Goal: Information Seeking & Learning: Learn about a topic

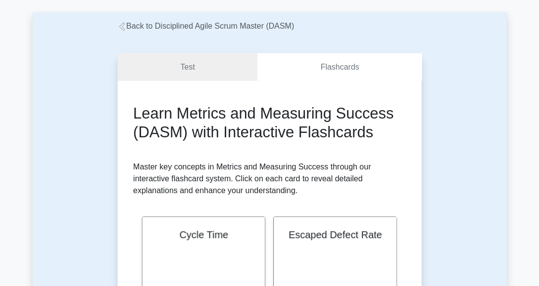
scroll to position [148, 0]
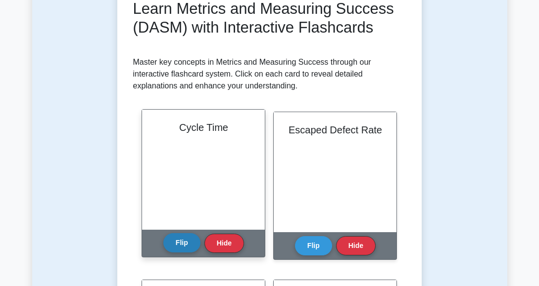
click at [183, 241] on button "Flip" at bounding box center [181, 243] width 37 height 19
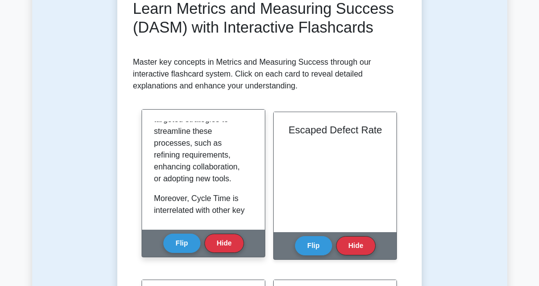
scroll to position [841, 0]
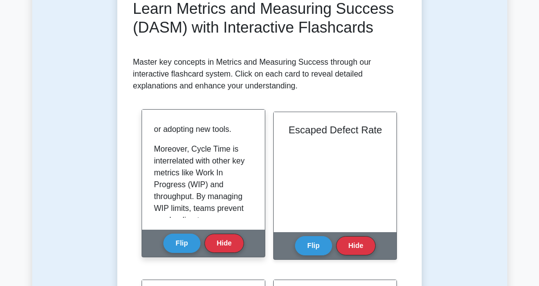
click at [156, 127] on p "In the context of continuous improvement, analyzing variations in Cycle Time ca…" at bounding box center [201, 16] width 95 height 237
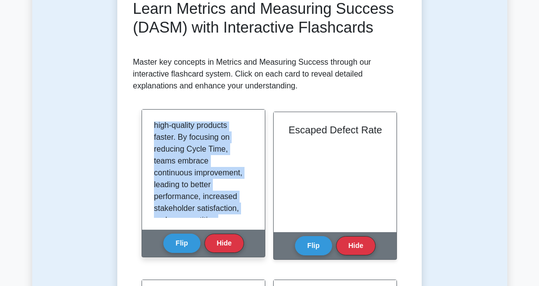
scroll to position [1210, 0]
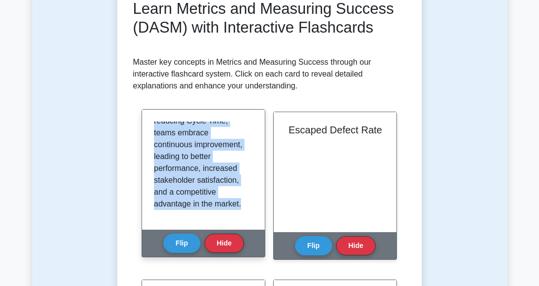
drag, startPoint x: 155, startPoint y: 128, endPoint x: 242, endPoint y: 205, distance: 116.4
click at [242, 205] on div "Cycle Time is a critical metric within the Disciplined Agile framework that mea…" at bounding box center [203, 170] width 99 height 96
copy div "Cycle Time is a critical metric within the Disciplined Agile framework that mea…"
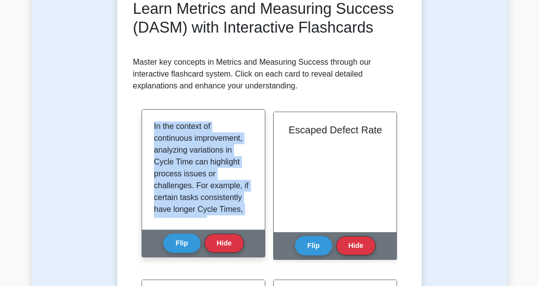
scroll to position [0, 0]
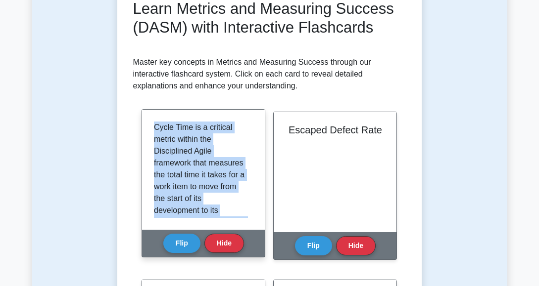
click at [220, 146] on p "Cycle Time is a critical metric within the Disciplined Agile framework that mea…" at bounding box center [201, 217] width 95 height 190
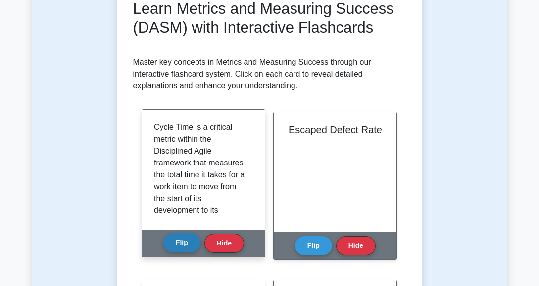
click at [181, 244] on button "Flip" at bounding box center [181, 243] width 37 height 19
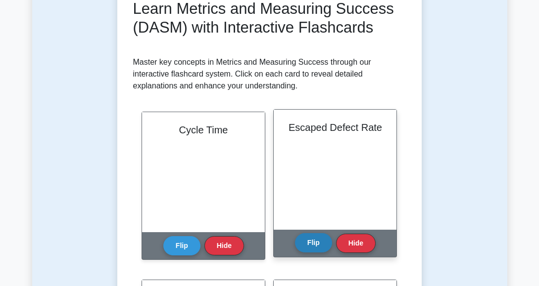
click at [314, 243] on button "Flip" at bounding box center [313, 243] width 37 height 19
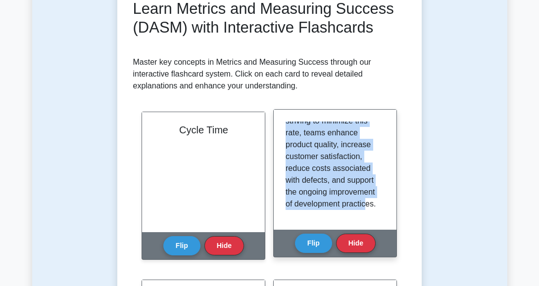
scroll to position [1127, 0]
drag, startPoint x: 284, startPoint y: 126, endPoint x: 370, endPoint y: 209, distance: 118.6
click at [370, 209] on div "Escaped Defect Rate is a quality metric that quantifies the number of defects t…" at bounding box center [335, 170] width 123 height 120
copy div "Escaped Defect Rate is a quality metric that quantifies the number of defects t…"
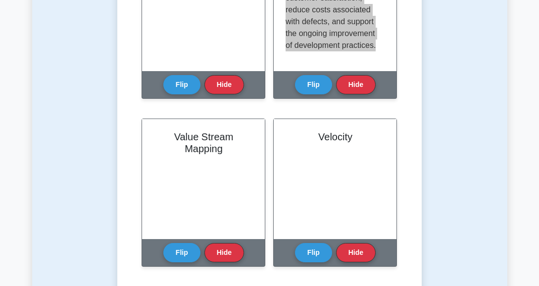
scroll to position [346, 0]
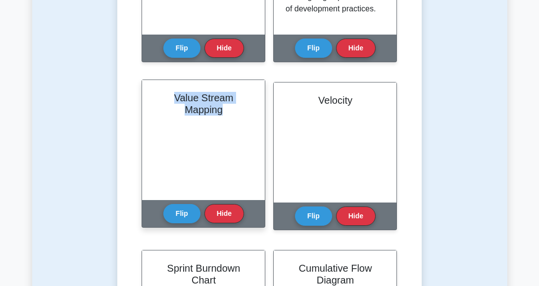
drag, startPoint x: 228, startPoint y: 113, endPoint x: 172, endPoint y: 97, distance: 58.6
click at [172, 97] on h2 "Value Stream Mapping" at bounding box center [203, 104] width 99 height 24
copy h2 "Value Stream Mapping"
click at [179, 210] on button "Flip" at bounding box center [181, 213] width 37 height 19
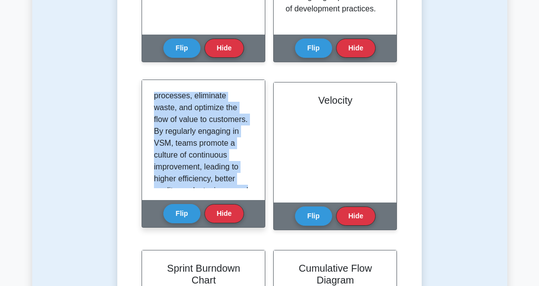
scroll to position [1162, 0]
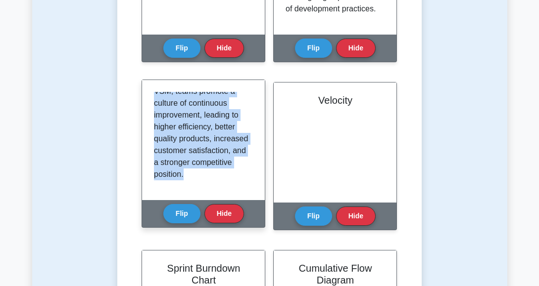
drag, startPoint x: 155, startPoint y: 97, endPoint x: 224, endPoint y: 188, distance: 113.3
click at [224, 188] on div "Value Stream Mapping (VSM) is a Lean-management method used to visualize, analy…" at bounding box center [203, 140] width 99 height 96
copy div "Value Stream Mapping (VSM) is a Lean-management method used to visualize, analy…"
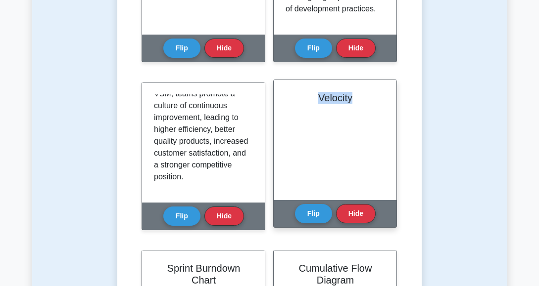
drag, startPoint x: 353, startPoint y: 96, endPoint x: 315, endPoint y: 105, distance: 39.1
click at [315, 105] on div "Velocity" at bounding box center [335, 140] width 123 height 120
copy h2 "Velocity"
click at [310, 209] on button "Flip" at bounding box center [313, 213] width 37 height 19
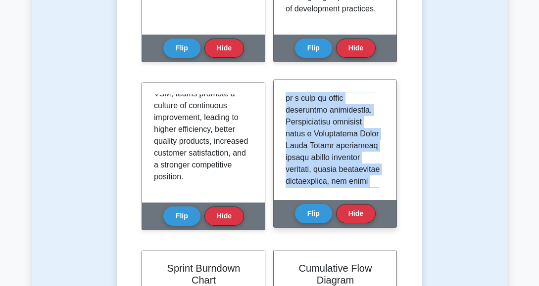
scroll to position [659, 0]
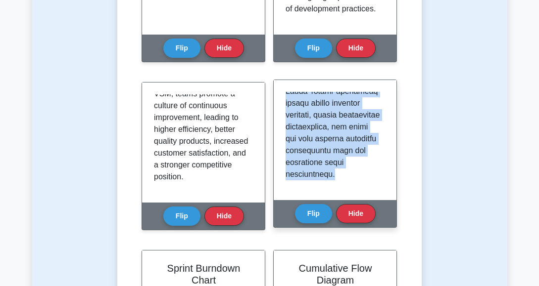
drag, startPoint x: 285, startPoint y: 95, endPoint x: 365, endPoint y: 191, distance: 125.4
click at [365, 191] on div at bounding box center [335, 140] width 123 height 120
copy p "Velocity is a fundamental metric in agile methodologies that measures the amoun…"
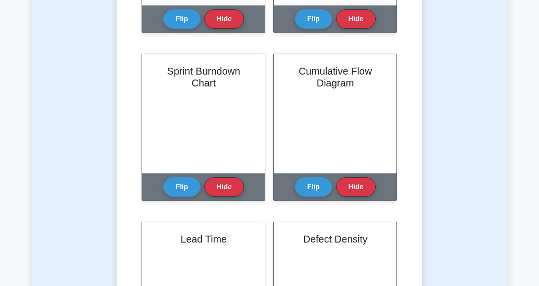
scroll to position [544, 0]
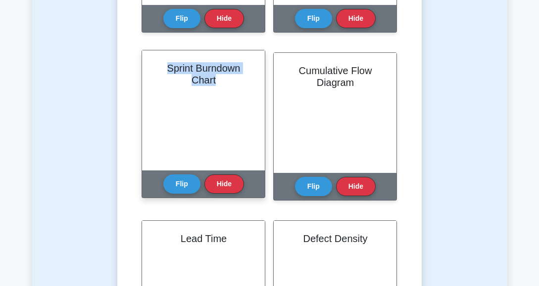
drag, startPoint x: 225, startPoint y: 78, endPoint x: 164, endPoint y: 69, distance: 61.0
click at [164, 69] on h2 "Sprint Burndown Chart" at bounding box center [203, 74] width 99 height 24
copy h2 "Sprint Burndown Chart"
click at [188, 183] on button "Flip" at bounding box center [181, 183] width 37 height 19
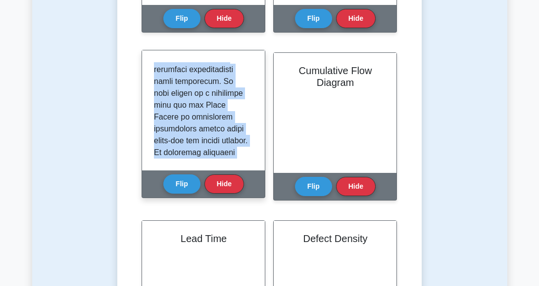
scroll to position [553, 0]
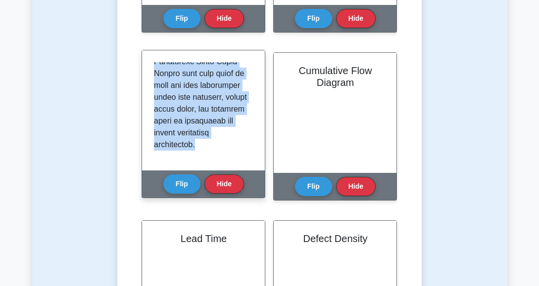
drag, startPoint x: 153, startPoint y: 68, endPoint x: 238, endPoint y: 161, distance: 126.4
click at [238, 161] on div at bounding box center [203, 110] width 123 height 120
copy p "A Sprint Burndown Chart is a visual management tool that displays the remaining…"
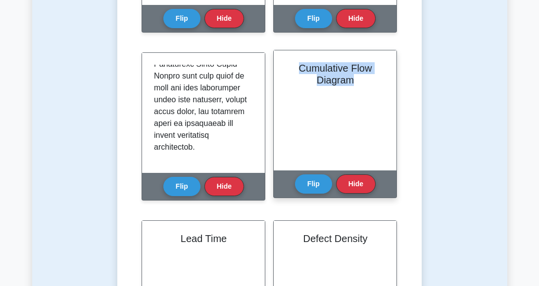
drag, startPoint x: 298, startPoint y: 68, endPoint x: 373, endPoint y: 86, distance: 76.2
click at [373, 86] on h2 "Cumulative Flow Diagram" at bounding box center [334, 74] width 99 height 24
copy h2 "Cumulative Flow Diagram"
click at [321, 184] on button "Flip" at bounding box center [313, 183] width 37 height 19
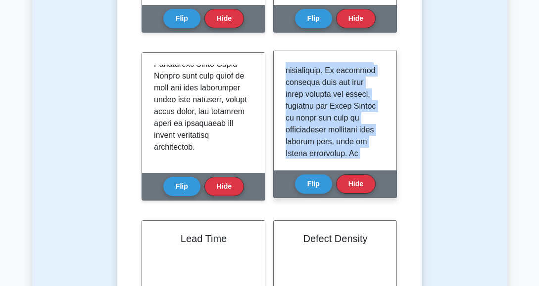
scroll to position [612, 0]
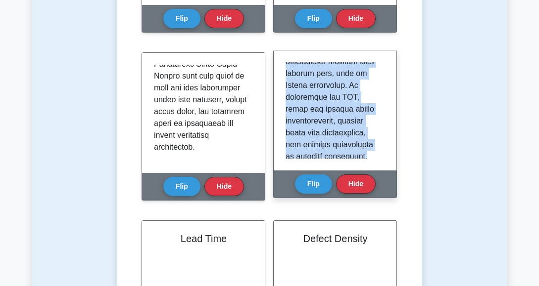
drag, startPoint x: 286, startPoint y: 68, endPoint x: 365, endPoint y: 155, distance: 117.0
click at [365, 155] on div at bounding box center [334, 110] width 99 height 96
copy p "The Cumulative Flow Diagram (CFD) is an analytical tool used in agile project m…"
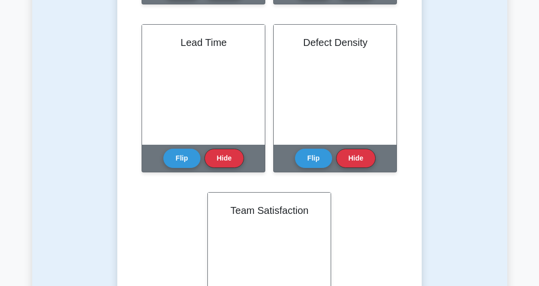
scroll to position [742, 0]
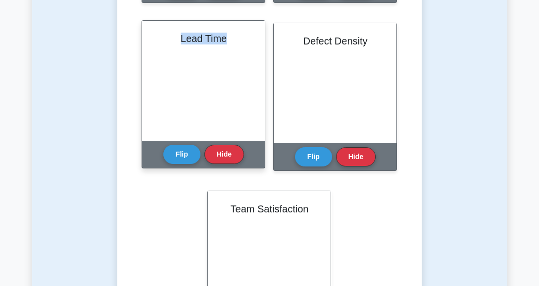
drag, startPoint x: 228, startPoint y: 40, endPoint x: 174, endPoint y: 43, distance: 54.0
click at [174, 43] on h2 "Lead Time" at bounding box center [203, 39] width 99 height 12
click at [179, 155] on button "Flip" at bounding box center [181, 153] width 37 height 19
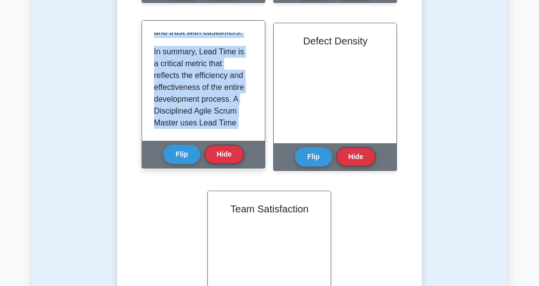
scroll to position [1047, 0]
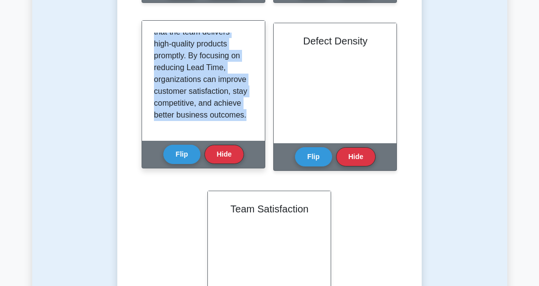
drag, startPoint x: 151, startPoint y: 36, endPoint x: 246, endPoint y: 135, distance: 137.2
click at [246, 135] on div "Lead Time is a fundamental metric in Agile project management that measures the…" at bounding box center [203, 81] width 123 height 120
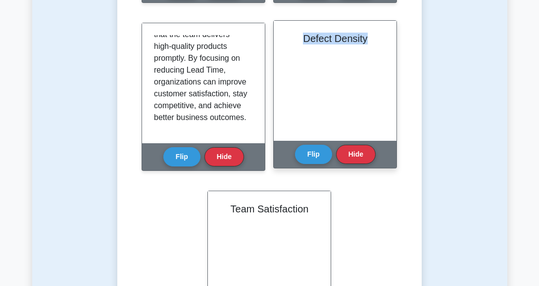
drag, startPoint x: 302, startPoint y: 38, endPoint x: 377, endPoint y: 44, distance: 75.4
click at [377, 44] on h2 "Defect Density" at bounding box center [334, 39] width 99 height 12
click at [318, 149] on button "Flip" at bounding box center [313, 153] width 37 height 19
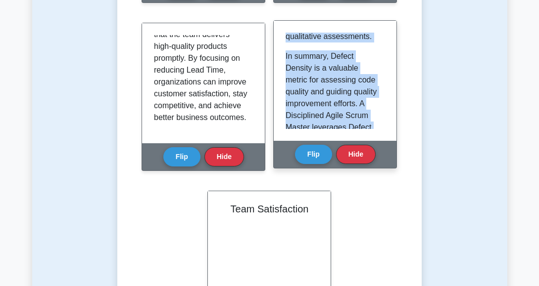
scroll to position [1170, 0]
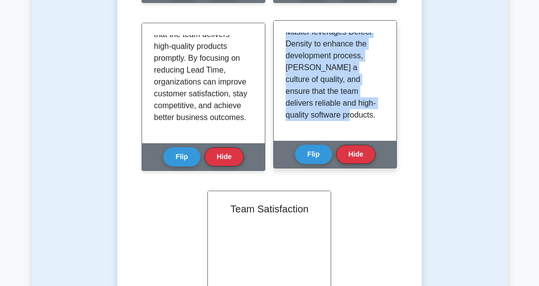
drag, startPoint x: 283, startPoint y: 37, endPoint x: 378, endPoint y: 122, distance: 127.5
click at [378, 122] on div "Defect Density is a key quality metric used in software development to measure …" at bounding box center [335, 81] width 123 height 120
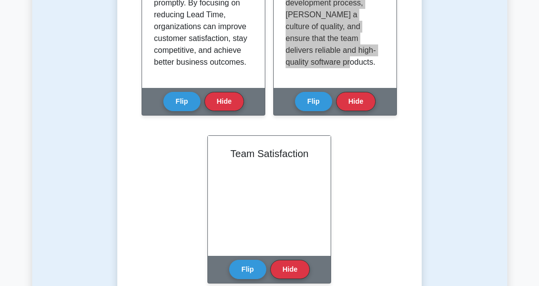
scroll to position [891, 0]
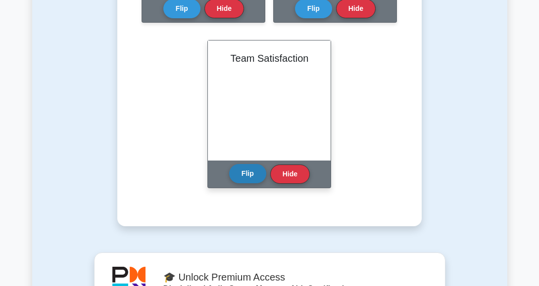
click at [247, 173] on button "Flip" at bounding box center [247, 173] width 37 height 19
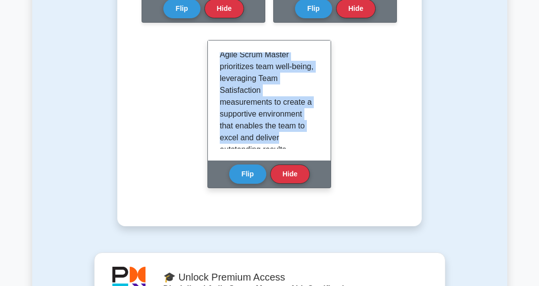
scroll to position [1265, 0]
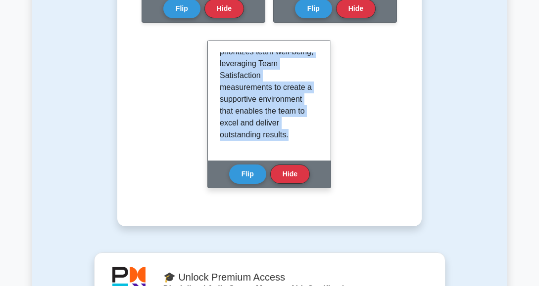
drag, startPoint x: 220, startPoint y: 55, endPoint x: 306, endPoint y: 149, distance: 127.1
click at [306, 149] on div "Team Satisfaction is a qualitative but essential metric in Agile project manage…" at bounding box center [269, 100] width 99 height 96
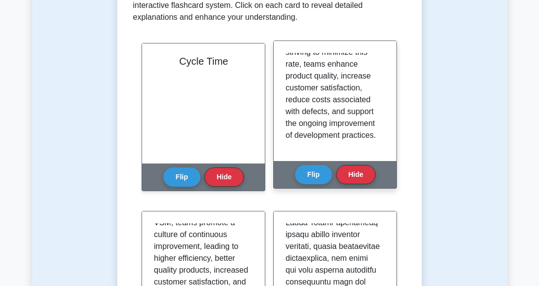
scroll to position [0, 0]
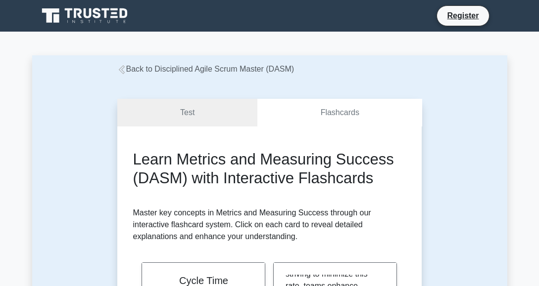
click at [235, 67] on link "Back to Disciplined Agile Scrum Master (DASM)" at bounding box center [205, 69] width 177 height 8
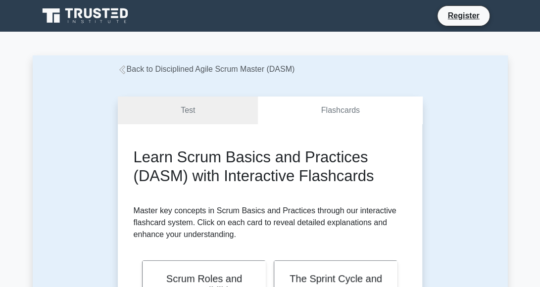
click at [390, 158] on h2 "Learn Scrum Basics and Practices (DASM) with Interactive Flashcards" at bounding box center [270, 166] width 273 height 37
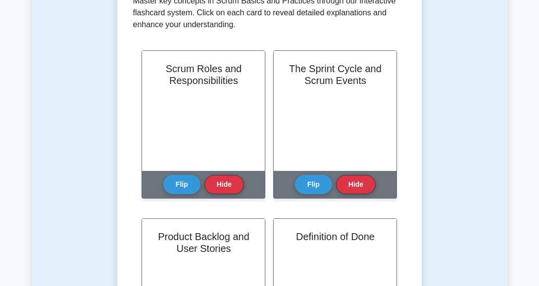
scroll to position [49, 0]
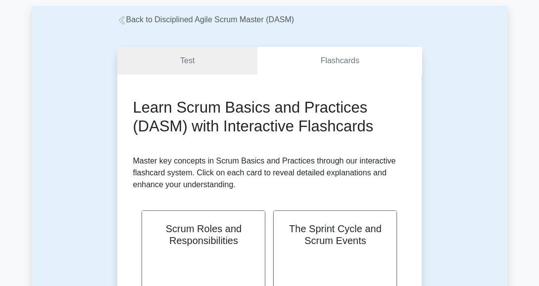
click at [258, 188] on p "Master key concepts in Scrum Basics and Practices through our interactive flash…" at bounding box center [269, 173] width 273 height 36
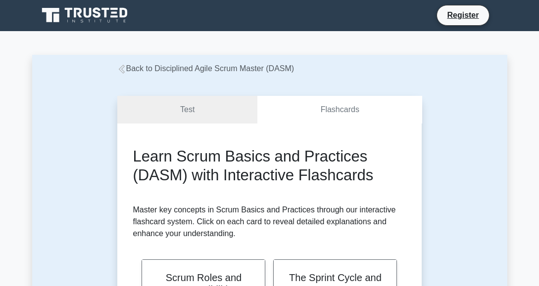
scroll to position [0, 0]
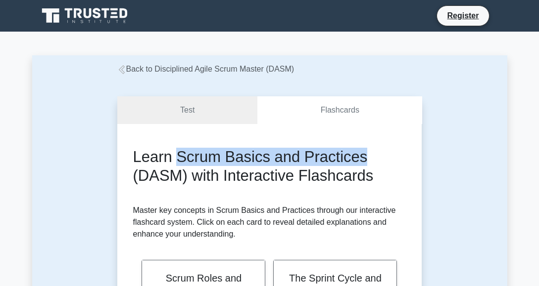
drag, startPoint x: 178, startPoint y: 156, endPoint x: 363, endPoint y: 157, distance: 185.0
click at [363, 157] on h2 "Learn Scrum Basics and Practices (DASM) with Interactive Flashcards" at bounding box center [269, 166] width 273 height 37
copy h2 "Scrum Basics and Practices"
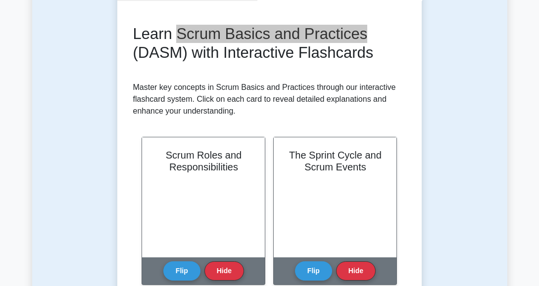
scroll to position [148, 0]
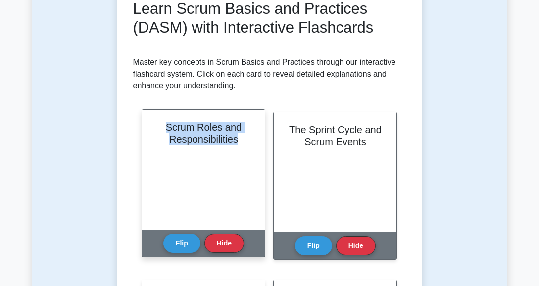
drag, startPoint x: 240, startPoint y: 140, endPoint x: 163, endPoint y: 125, distance: 78.6
click at [163, 125] on h2 "Scrum Roles and Responsibilities" at bounding box center [203, 134] width 99 height 24
copy h2 "Scrum Roles and Responsibilities"
click at [185, 243] on button "Flip" at bounding box center [181, 243] width 37 height 19
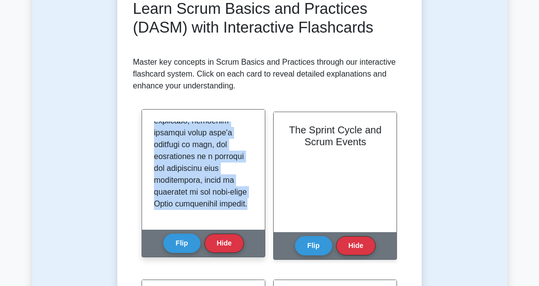
scroll to position [719, 0]
drag, startPoint x: 154, startPoint y: 124, endPoint x: 225, endPoint y: 221, distance: 119.9
click at [225, 221] on div at bounding box center [203, 170] width 123 height 120
copy p "In Scrum, a key component of the framework is the clear definition of roles and…"
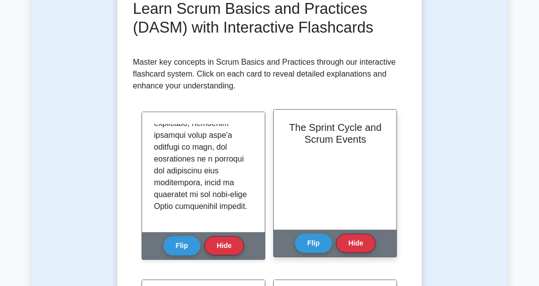
click at [365, 141] on h2 "The Sprint Cycle and Scrum Events" at bounding box center [334, 134] width 99 height 24
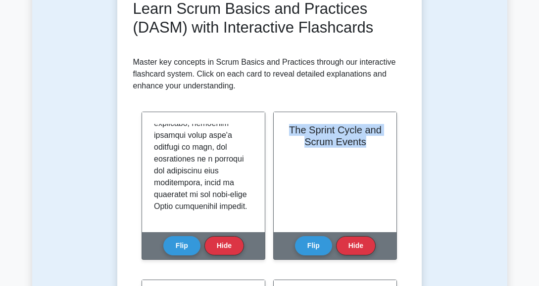
drag, startPoint x: 365, startPoint y: 141, endPoint x: 273, endPoint y: 126, distance: 93.8
copy h2 "The Sprint Cycle and Scrum Events"
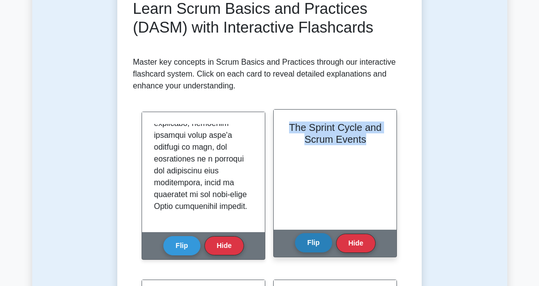
click at [310, 243] on button "Flip" at bounding box center [313, 243] width 37 height 19
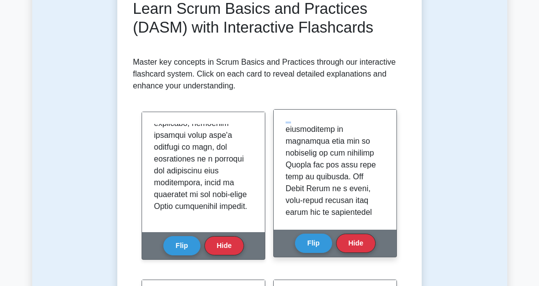
scroll to position [243, 0]
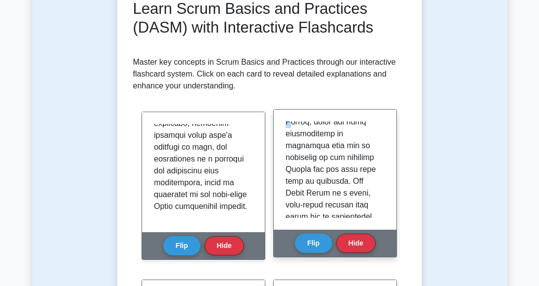
drag, startPoint x: 285, startPoint y: 126, endPoint x: 291, endPoint y: 133, distance: 9.5
click at [291, 133] on div at bounding box center [335, 170] width 123 height 120
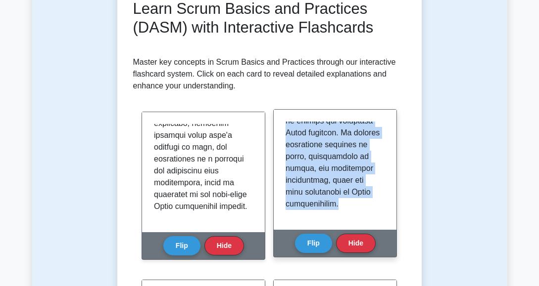
scroll to position [695, 0]
drag, startPoint x: 285, startPoint y: 125, endPoint x: 359, endPoint y: 213, distance: 114.5
click at [359, 213] on div at bounding box center [335, 170] width 123 height 120
copy p "The Sprint Cycle is the heartbeat of Scrum, encapsulating the iterative develop…"
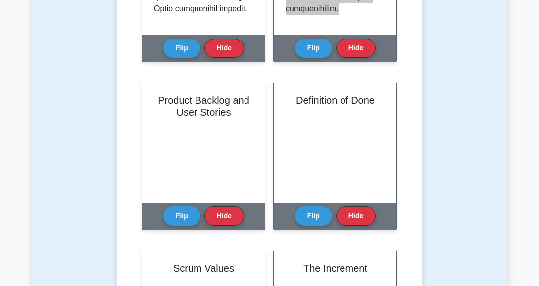
scroll to position [396, 0]
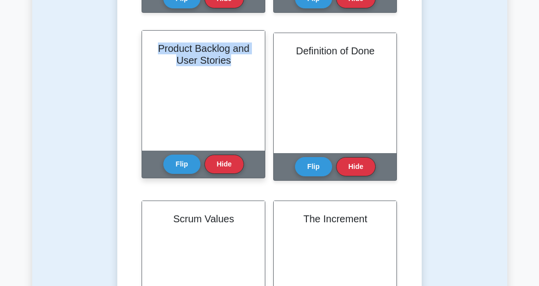
drag, startPoint x: 234, startPoint y: 59, endPoint x: 149, endPoint y: 51, distance: 84.5
click at [149, 51] on div "Product Backlog and User Stories" at bounding box center [203, 91] width 123 height 120
copy h2 "Product Backlog and User Stories"
click at [189, 158] on button "Flip" at bounding box center [181, 163] width 37 height 19
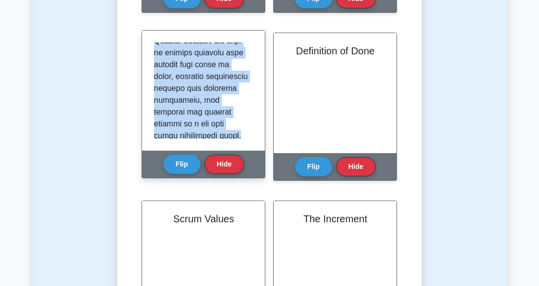
scroll to position [671, 0]
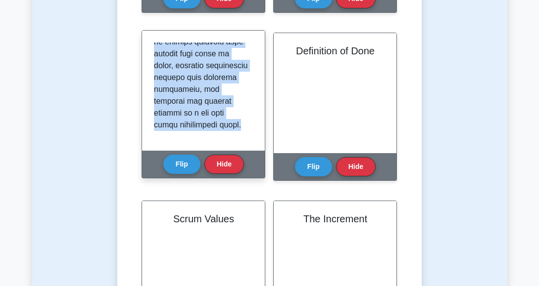
drag, startPoint x: 154, startPoint y: 47, endPoint x: 250, endPoint y: 141, distance: 135.0
click at [250, 141] on div at bounding box center [203, 91] width 123 height 120
copy p "The Product Backlog is a prioritized list of all the work that needs to be done…"
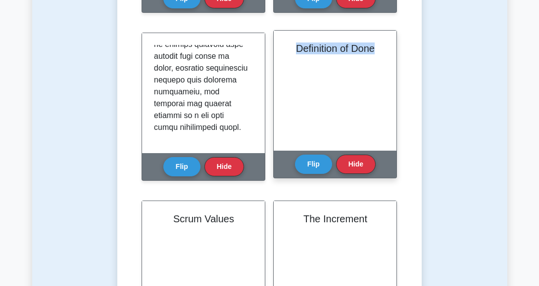
drag, startPoint x: 293, startPoint y: 46, endPoint x: 383, endPoint y: 51, distance: 89.7
click at [383, 51] on h2 "Definition of Done" at bounding box center [334, 49] width 99 height 12
copy h2 "Definition of Done"
click at [313, 166] on button "Flip" at bounding box center [313, 163] width 37 height 19
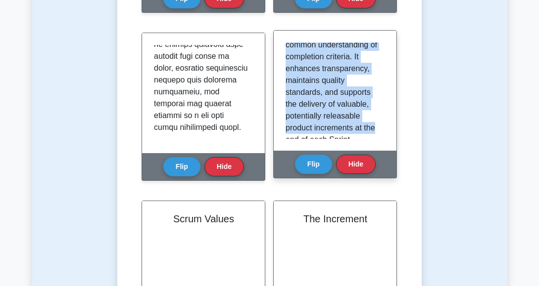
scroll to position [861, 0]
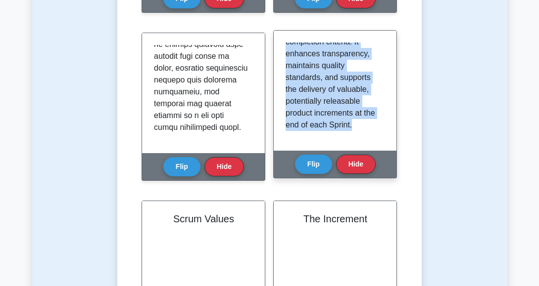
drag, startPoint x: 285, startPoint y: 47, endPoint x: 390, endPoint y: 147, distance: 144.9
click at [390, 147] on div "The Definition of Done (DoD) is a fundamental concept in Scrum that establishes…" at bounding box center [335, 91] width 123 height 120
copy div "The Definition of Done (DoD) is a fundamental concept in Scrum that establishes…"
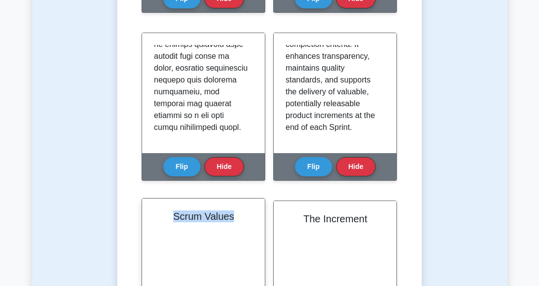
drag, startPoint x: 235, startPoint y: 214, endPoint x: 163, endPoint y: 225, distance: 72.6
click at [163, 225] on div "Scrum Values" at bounding box center [203, 259] width 123 height 120
copy h2 "Scrum Values"
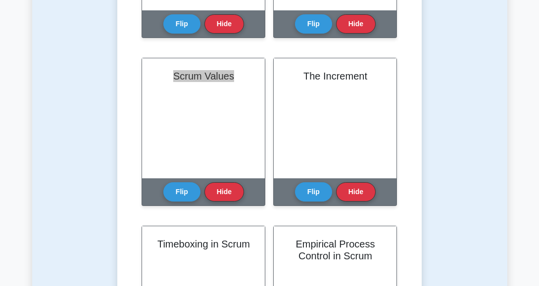
scroll to position [544, 0]
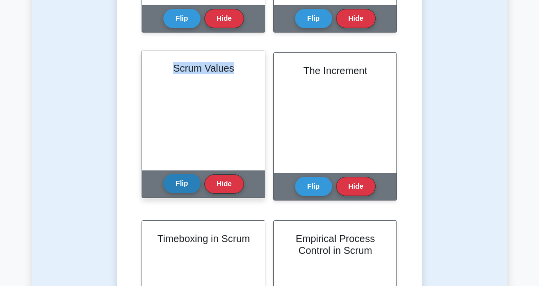
click at [178, 182] on button "Flip" at bounding box center [181, 183] width 37 height 19
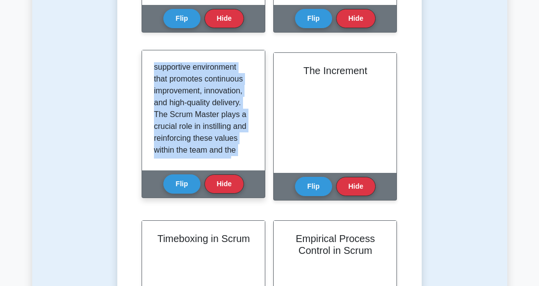
scroll to position [1016, 0]
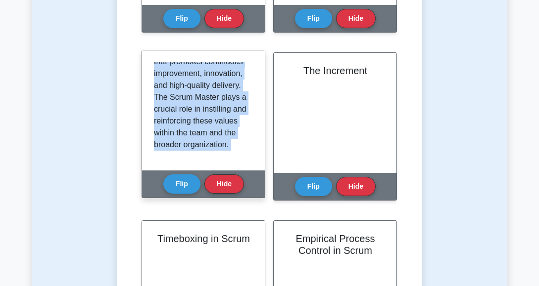
drag, startPoint x: 152, startPoint y: 68, endPoint x: 256, endPoint y: 189, distance: 160.0
click at [256, 189] on div "Scrum Values Scrum is not only a framework for managing complex projects but al…" at bounding box center [203, 124] width 124 height 148
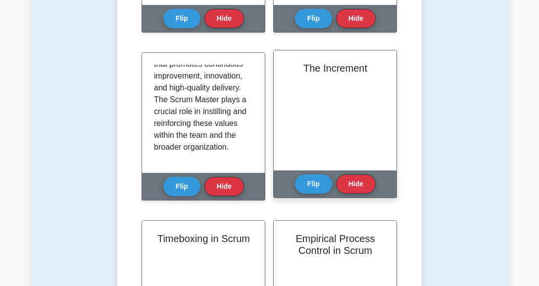
click at [322, 69] on h2 "The Increment" at bounding box center [334, 68] width 99 height 12
drag, startPoint x: 303, startPoint y: 66, endPoint x: 374, endPoint y: 64, distance: 70.8
click at [374, 64] on h2 "The Increment" at bounding box center [334, 68] width 99 height 12
click at [315, 180] on button "Flip" at bounding box center [313, 183] width 37 height 19
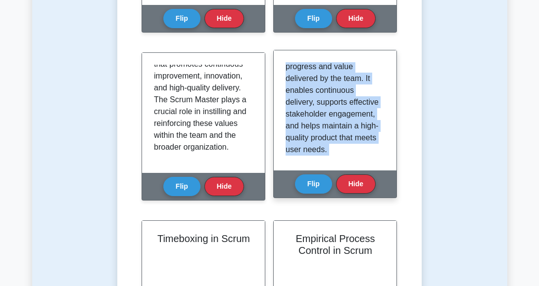
scroll to position [1000, 0]
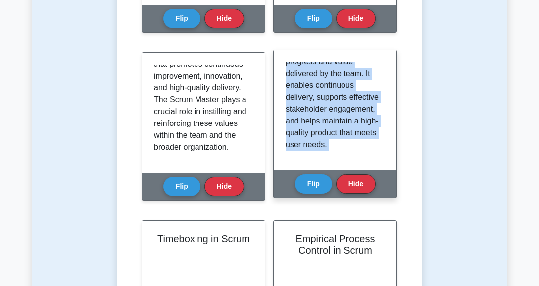
drag, startPoint x: 285, startPoint y: 66, endPoint x: 378, endPoint y: 180, distance: 147.0
click at [378, 180] on div "The Increment In Scrum, the Increment refers to the sum of all the Product Back…" at bounding box center [335, 124] width 124 height 148
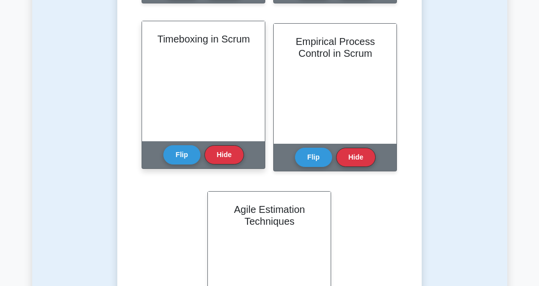
scroll to position [742, 0]
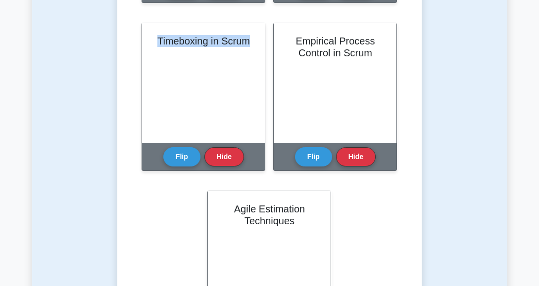
drag, startPoint x: 251, startPoint y: 38, endPoint x: 139, endPoint y: 42, distance: 111.9
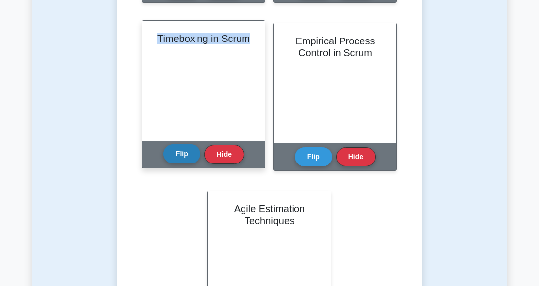
click at [181, 154] on button "Flip" at bounding box center [181, 153] width 37 height 19
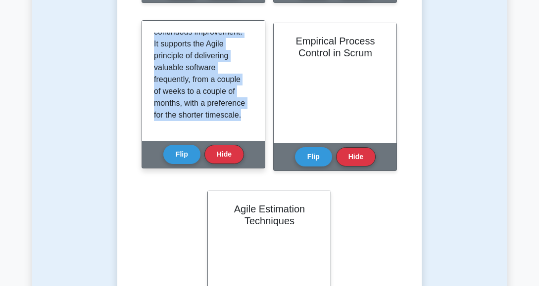
scroll to position [881, 0]
drag, startPoint x: 154, startPoint y: 35, endPoint x: 243, endPoint y: 132, distance: 132.0
click at [243, 132] on div "Timeboxing in Scrum refers to the practice of allocating fixed, maximum duratio…" at bounding box center [203, 81] width 123 height 120
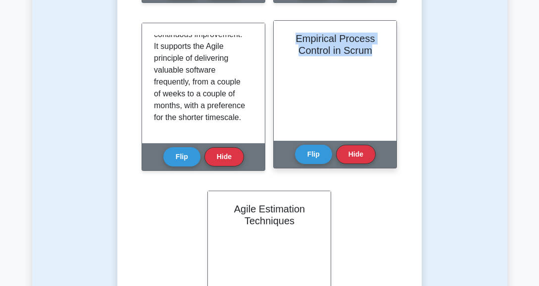
drag, startPoint x: 296, startPoint y: 35, endPoint x: 392, endPoint y: 62, distance: 100.2
click at [392, 62] on div "Empirical Process Control in Scrum" at bounding box center [335, 81] width 123 height 120
click at [307, 153] on button "Flip" at bounding box center [313, 153] width 37 height 19
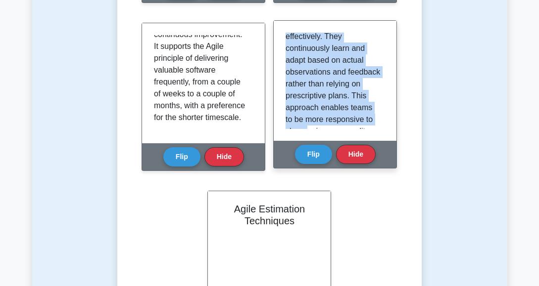
scroll to position [877, 0]
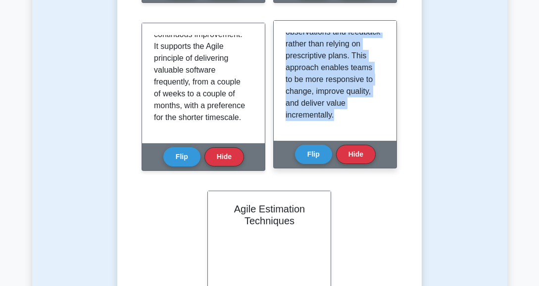
drag, startPoint x: 284, startPoint y: 36, endPoint x: 357, endPoint y: 127, distance: 116.8
click at [357, 127] on div "Empirical Process Control is a core principle upon which the Scrum framework is…" at bounding box center [335, 81] width 123 height 120
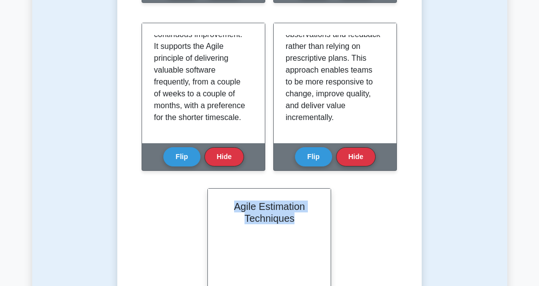
drag, startPoint x: 232, startPoint y: 207, endPoint x: 316, endPoint y: 219, distance: 84.5
click at [316, 219] on h2 "Agile Estimation Techniques" at bounding box center [269, 213] width 99 height 24
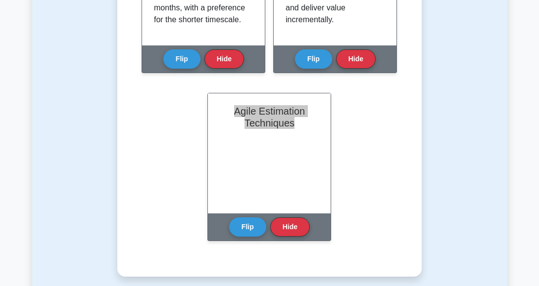
scroll to position [841, 0]
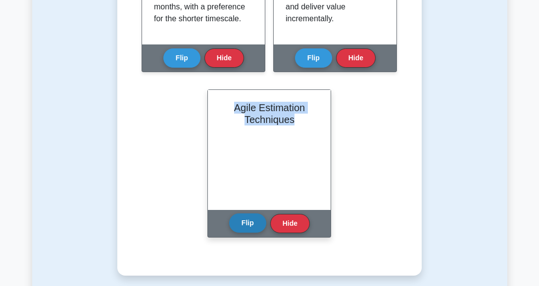
click at [250, 222] on button "Flip" at bounding box center [247, 223] width 37 height 19
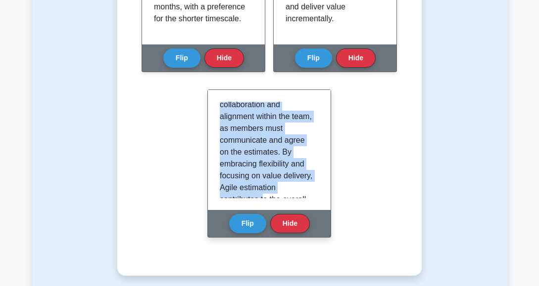
scroll to position [1008, 0]
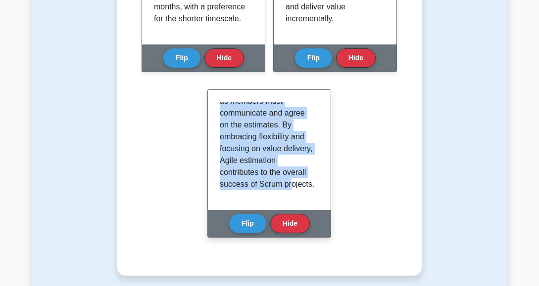
drag, startPoint x: 219, startPoint y: 107, endPoint x: 288, endPoint y: 198, distance: 114.5
click at [288, 198] on div "Agile Estimation Techniques are methods used by Scrum teams to estimate the eff…" at bounding box center [269, 150] width 123 height 120
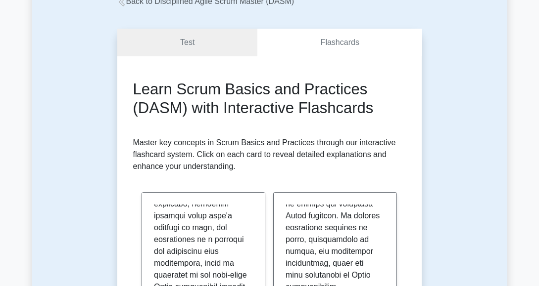
scroll to position [49, 0]
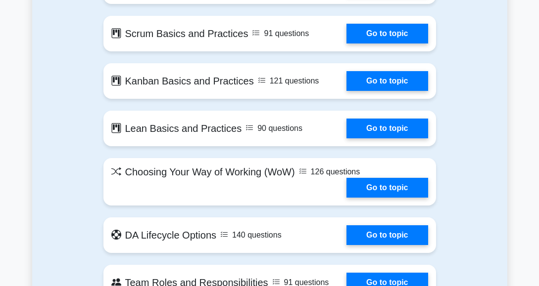
scroll to position [792, 0]
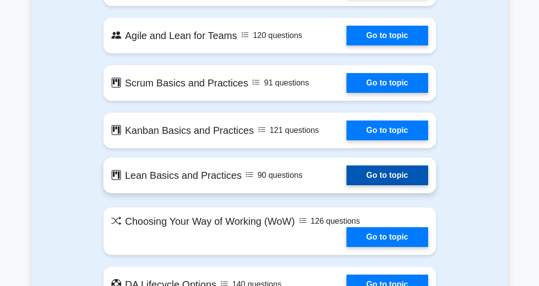
click at [346, 186] on link "Go to topic" at bounding box center [386, 176] width 81 height 20
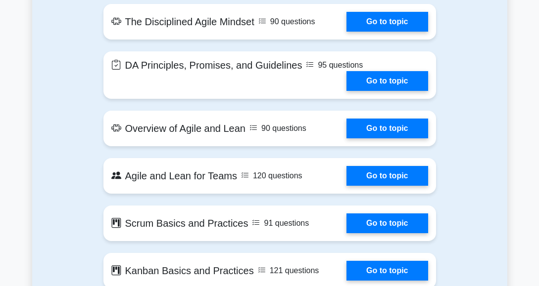
scroll to position [693, 0]
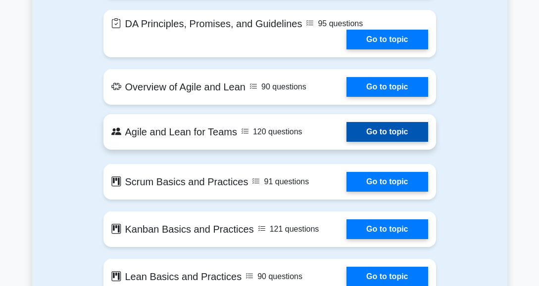
click at [346, 142] on link "Go to topic" at bounding box center [386, 132] width 81 height 20
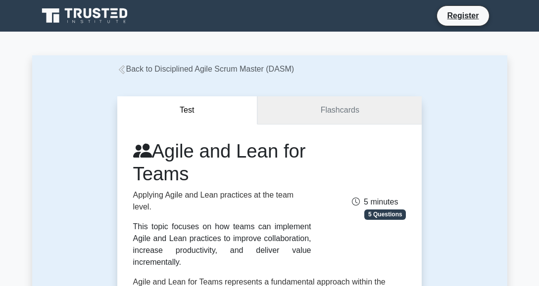
click at [340, 108] on link "Flashcards" at bounding box center [339, 110] width 164 height 28
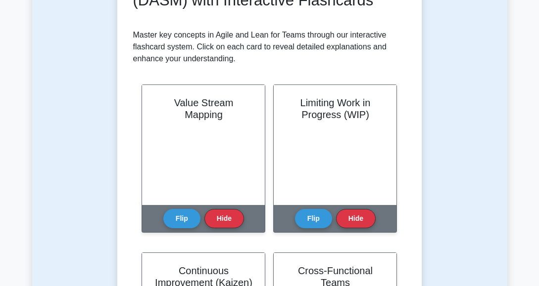
scroll to position [198, 0]
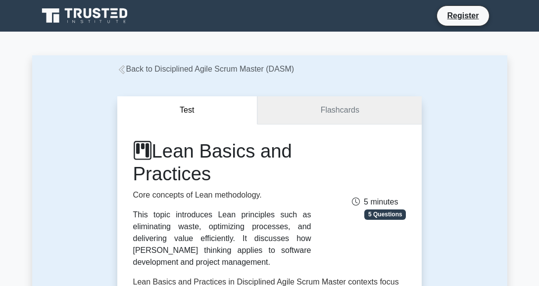
click at [344, 103] on link "Flashcards" at bounding box center [339, 110] width 164 height 28
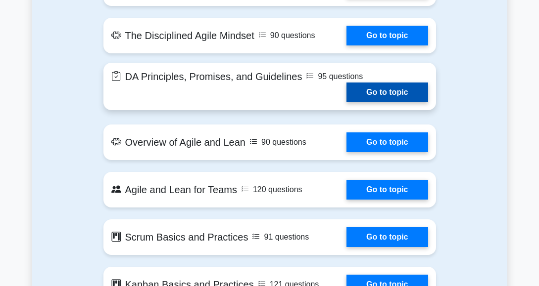
scroll to position [693, 0]
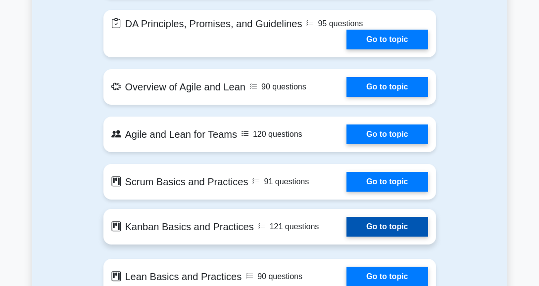
click at [346, 237] on link "Go to topic" at bounding box center [386, 227] width 81 height 20
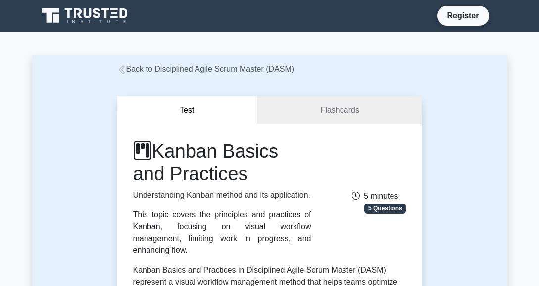
click at [341, 111] on link "Flashcards" at bounding box center [339, 110] width 164 height 28
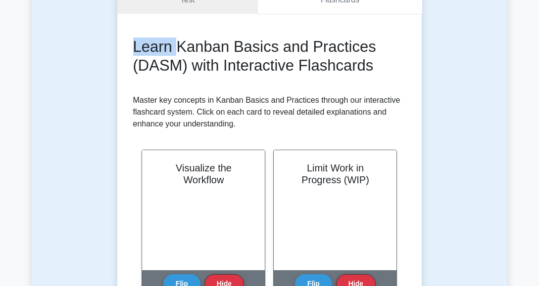
scroll to position [97, 0]
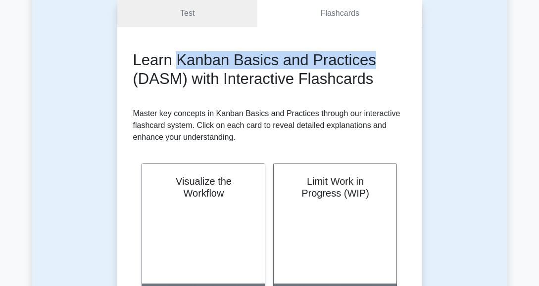
drag, startPoint x: 177, startPoint y: 12, endPoint x: 372, endPoint y: 48, distance: 198.2
copy h2 "Kanban Basics and Practices"
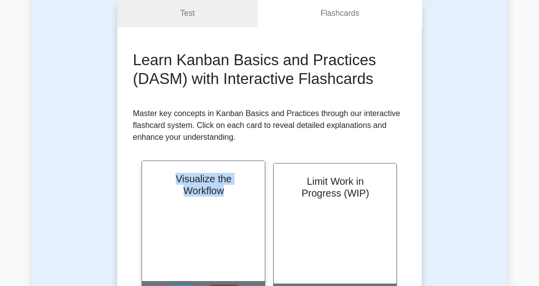
drag, startPoint x: 231, startPoint y: 189, endPoint x: 169, endPoint y: 172, distance: 64.2
click at [169, 172] on div "Visualize the Workflow" at bounding box center [203, 221] width 123 height 120
copy h2 "Visualize the Workflow"
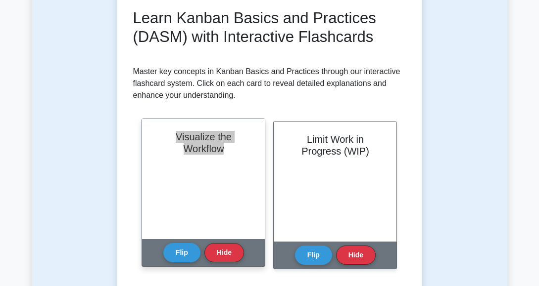
scroll to position [196, 0]
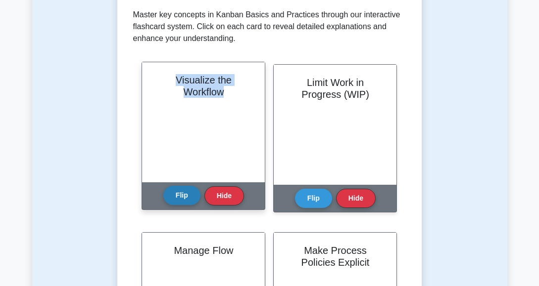
click at [190, 191] on button "Flip" at bounding box center [181, 195] width 37 height 19
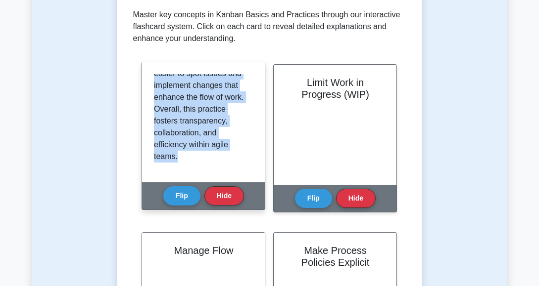
scroll to position [1012, 0]
drag, startPoint x: 154, startPoint y: 80, endPoint x: 221, endPoint y: 182, distance: 122.1
click at [221, 182] on div "Visualizing the workflow is a fundamental concept in [GEOGRAPHIC_DATA] that inv…" at bounding box center [203, 122] width 123 height 120
copy div "Visualizing the workflow is a fundamental concept in [GEOGRAPHIC_DATA] that inv…"
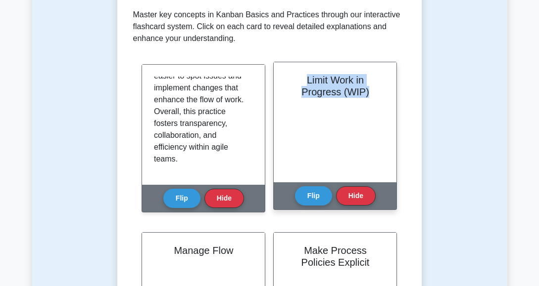
drag, startPoint x: 305, startPoint y: 80, endPoint x: 372, endPoint y: 97, distance: 69.0
click at [372, 97] on h2 "Limit Work in Progress (WIP)" at bounding box center [334, 86] width 99 height 24
copy h2 "Limit Work in Progress (WIP)"
click at [313, 197] on button "Flip" at bounding box center [313, 195] width 37 height 19
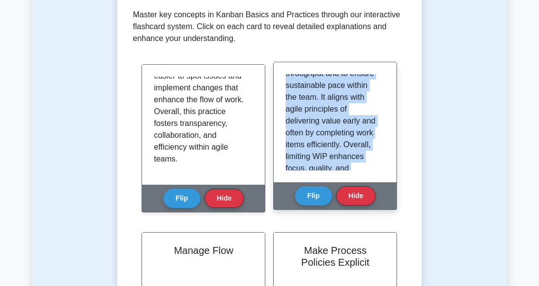
scroll to position [881, 0]
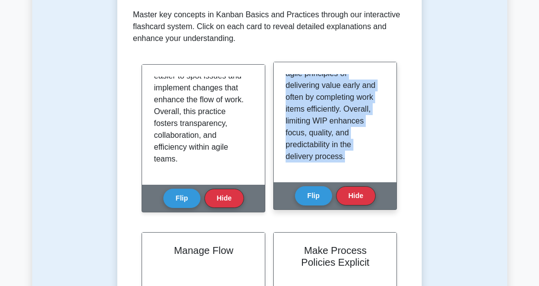
drag, startPoint x: 285, startPoint y: 78, endPoint x: 365, endPoint y: 171, distance: 122.5
click at [365, 171] on div "Limiting Work in Progress (WIP) is a core Kanban practice that involves setting…" at bounding box center [334, 122] width 99 height 96
copy div "Limiting Work in Progress (WIP) is a core Kanban practice that involves setting…"
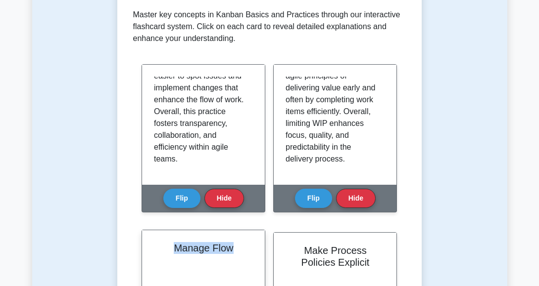
drag, startPoint x: 236, startPoint y: 252, endPoint x: 168, endPoint y: 250, distance: 68.8
click at [168, 250] on h2 "Manage Flow" at bounding box center [203, 248] width 99 height 12
copy h2 "Manage Flow"
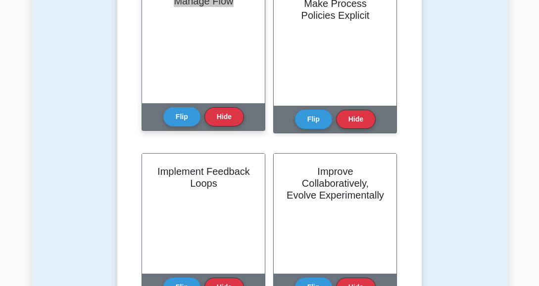
scroll to position [394, 0]
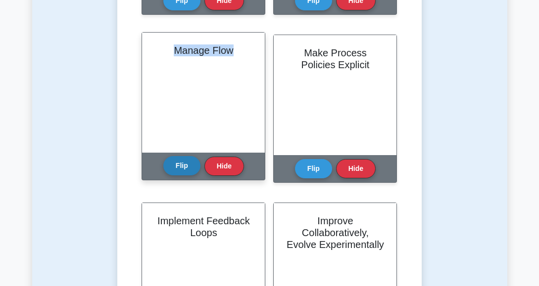
click at [176, 164] on button "Flip" at bounding box center [181, 165] width 37 height 19
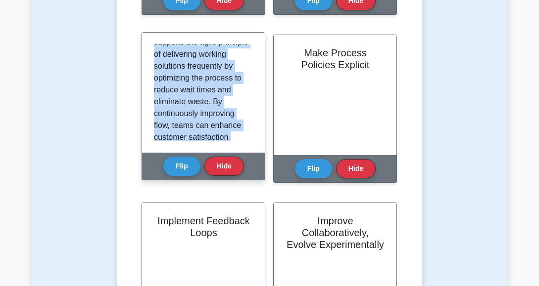
scroll to position [1008, 0]
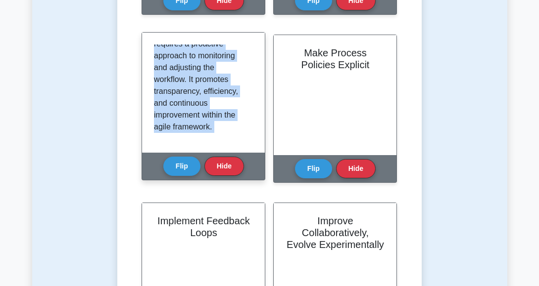
drag, startPoint x: 155, startPoint y: 49, endPoint x: 246, endPoint y: 158, distance: 142.6
click at [246, 158] on div "Manage Flow Managing flow is a key concept in [GEOGRAPHIC_DATA] that focuses on…" at bounding box center [203, 106] width 124 height 148
copy div "Managing flow is a key concept in [GEOGRAPHIC_DATA] that focuses on ensuring wo…"
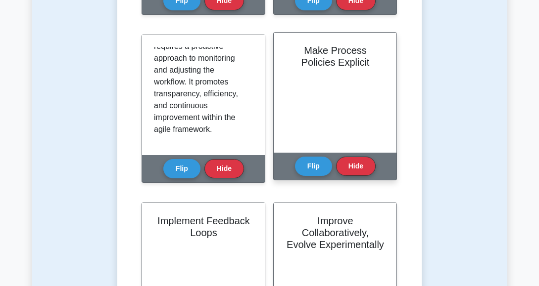
click at [310, 54] on h2 "Make Process Policies Explicit" at bounding box center [334, 57] width 99 height 24
drag, startPoint x: 287, startPoint y: 51, endPoint x: 374, endPoint y: 67, distance: 88.4
click at [374, 67] on h2 "Make Process Policies Explicit" at bounding box center [334, 57] width 99 height 24
copy h2 "Make Process Policies Explicit"
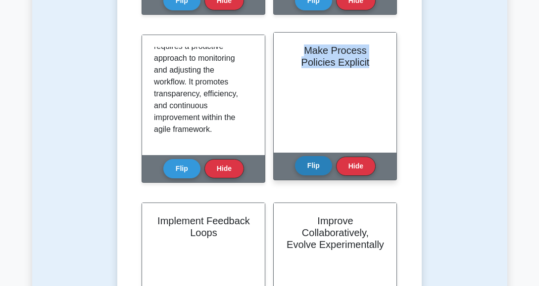
click at [309, 169] on button "Flip" at bounding box center [313, 165] width 37 height 19
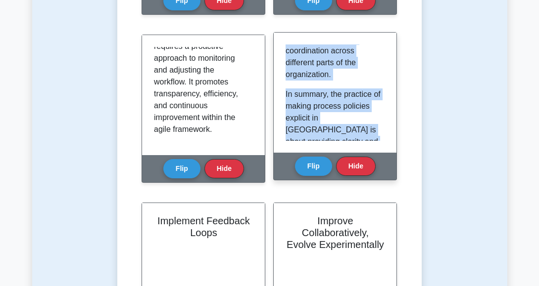
scroll to position [1024, 0]
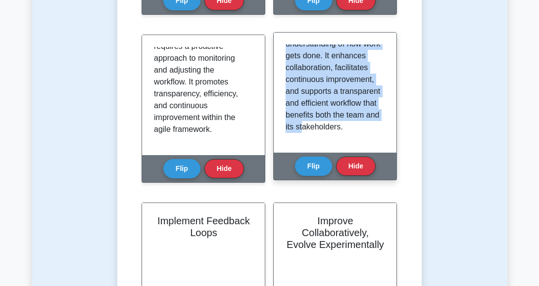
drag, startPoint x: 284, startPoint y: 51, endPoint x: 375, endPoint y: 144, distance: 129.5
click at [375, 144] on div "In Kanban, making process policies explicit is a fundamental concept that enhan…" at bounding box center [335, 93] width 123 height 120
copy div "In Kanban, making process policies explicit is a fundamental concept that enhan…"
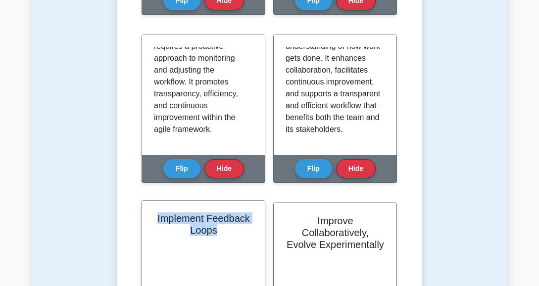
drag, startPoint x: 219, startPoint y: 231, endPoint x: 155, endPoint y: 216, distance: 64.9
click at [155, 216] on h2 "Implement Feedback Loops" at bounding box center [203, 225] width 99 height 24
copy h2 "Implement Feedback Loops"
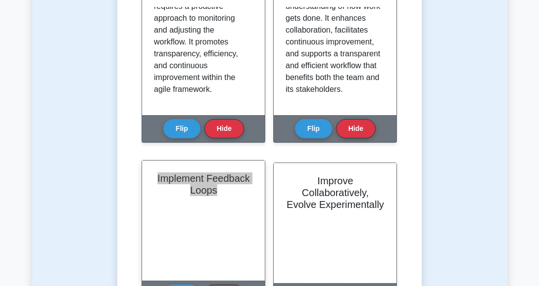
scroll to position [542, 0]
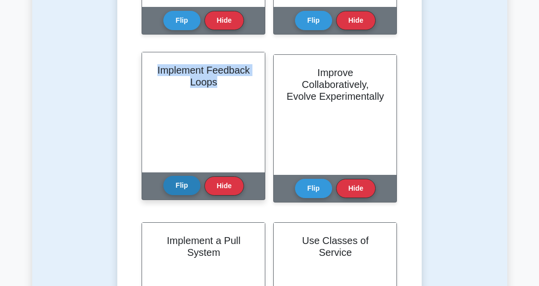
click at [180, 184] on button "Flip" at bounding box center [181, 185] width 37 height 19
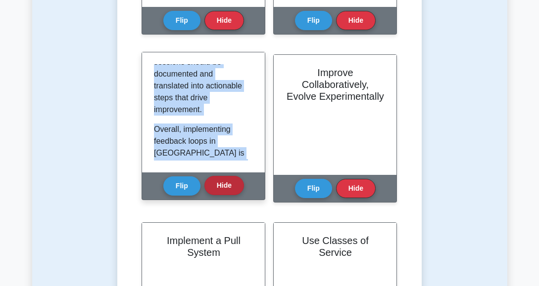
scroll to position [1091, 0]
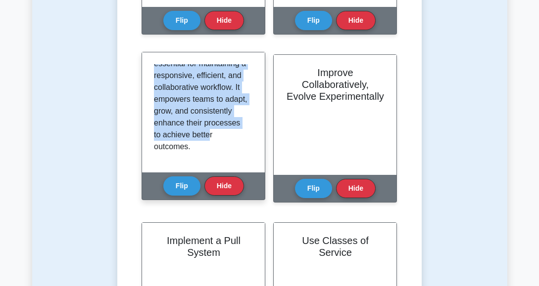
drag, startPoint x: 153, startPoint y: 68, endPoint x: 236, endPoint y: 161, distance: 124.7
click at [236, 161] on div "Implementing feedback loops is a crucial practice in Kanban that enables teams …" at bounding box center [203, 112] width 123 height 120
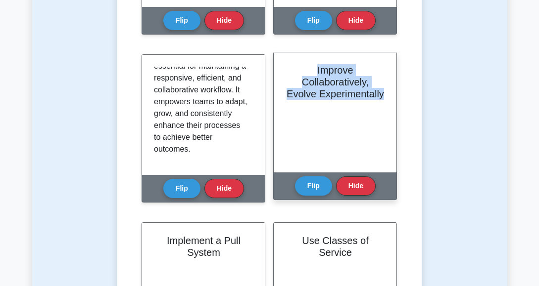
drag, startPoint x: 316, startPoint y: 69, endPoint x: 384, endPoint y: 99, distance: 74.4
click at [384, 99] on h2 "Improve Collaboratively, Evolve Experimentally" at bounding box center [334, 82] width 99 height 36
click at [316, 183] on button "Flip" at bounding box center [313, 185] width 37 height 19
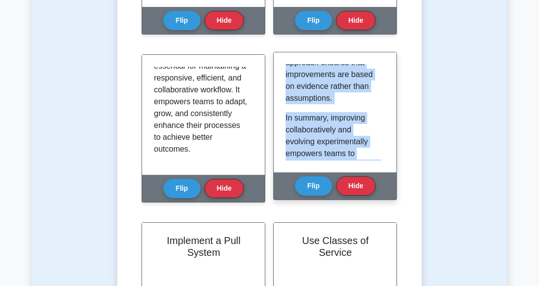
scroll to position [1174, 0]
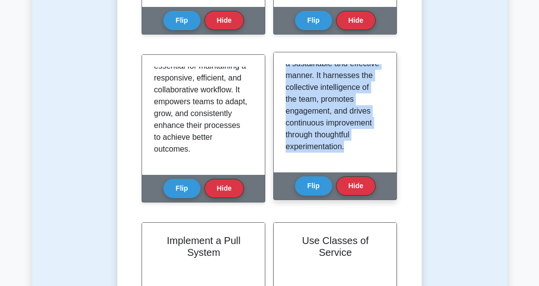
drag, startPoint x: 284, startPoint y: 69, endPoint x: 360, endPoint y: 151, distance: 111.7
click at [360, 151] on div "The concept of improving collaboratively and evolving experimentally is at the …" at bounding box center [335, 112] width 123 height 120
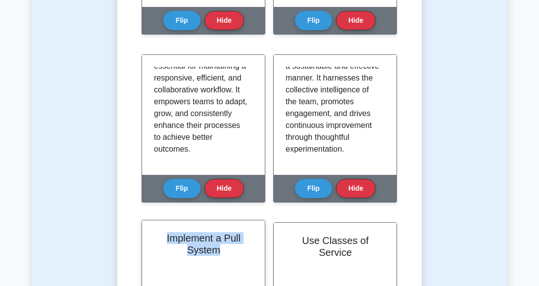
drag, startPoint x: 228, startPoint y: 249, endPoint x: 163, endPoint y: 239, distance: 66.1
click at [163, 239] on h2 "Implement a Pull System" at bounding box center [203, 245] width 99 height 24
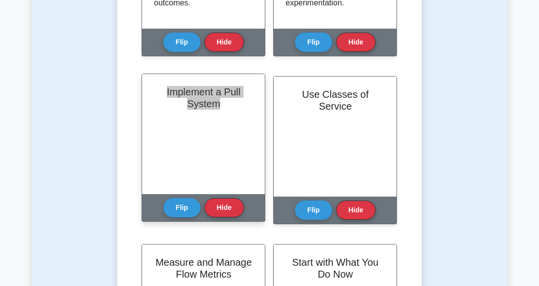
scroll to position [691, 0]
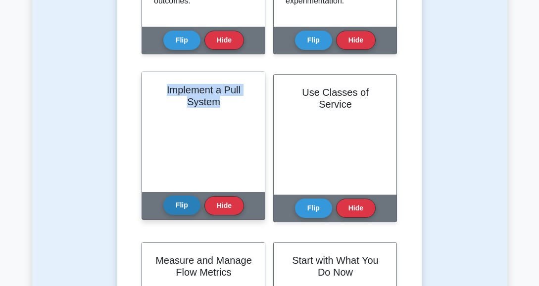
click at [176, 205] on button "Flip" at bounding box center [181, 205] width 37 height 19
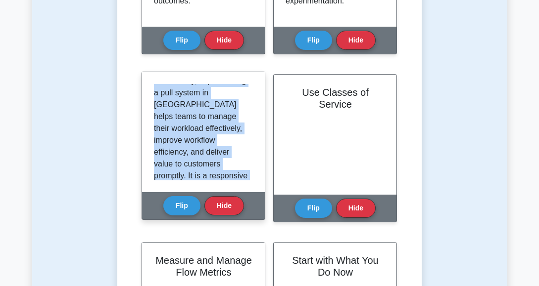
scroll to position [964, 0]
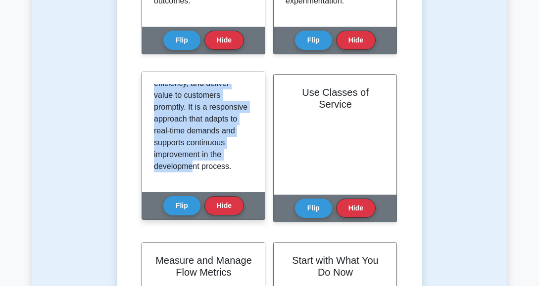
drag, startPoint x: 154, startPoint y: 88, endPoint x: 242, endPoint y: 180, distance: 127.0
click at [242, 180] on div "In Kanban, implementing a pull system is a fundamental practice that optimizes …" at bounding box center [203, 132] width 99 height 96
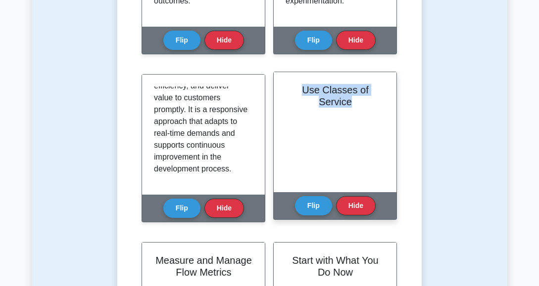
drag, startPoint x: 286, startPoint y: 89, endPoint x: 394, endPoint y: 89, distance: 108.3
click at [394, 89] on div "Use Classes of Service" at bounding box center [335, 132] width 123 height 120
click at [316, 206] on button "Flip" at bounding box center [313, 205] width 37 height 19
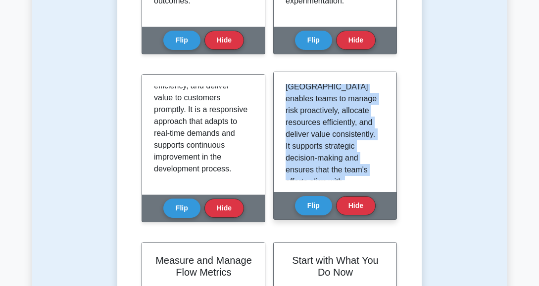
scroll to position [1008, 0]
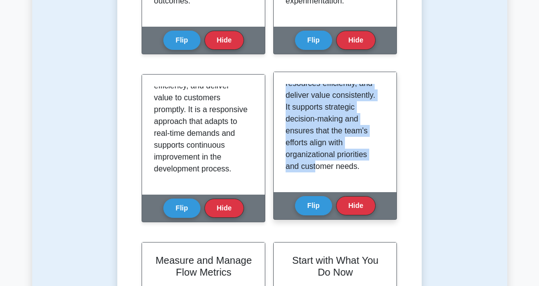
drag, startPoint x: 286, startPoint y: 87, endPoint x: 384, endPoint y: 180, distance: 135.4
click at [384, 180] on div "Using Classes of Service in Kanban is a practice that helps teams prioritize wo…" at bounding box center [334, 132] width 99 height 96
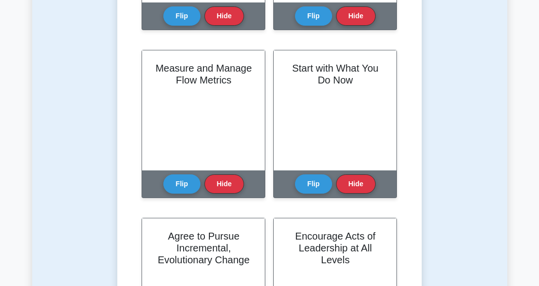
scroll to position [889, 0]
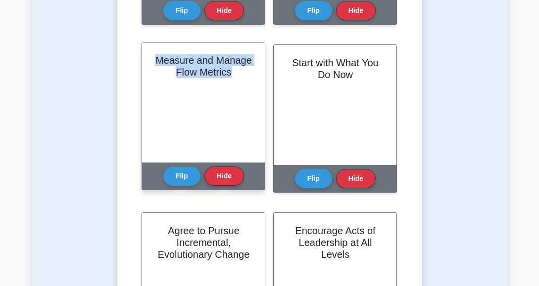
drag, startPoint x: 154, startPoint y: 59, endPoint x: 245, endPoint y: 75, distance: 91.9
click at [245, 75] on h2 "Measure and Manage Flow Metrics" at bounding box center [203, 66] width 99 height 24
click at [183, 175] on button "Flip" at bounding box center [181, 175] width 37 height 19
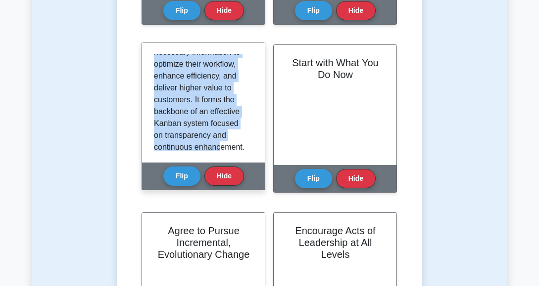
scroll to position [1123, 0]
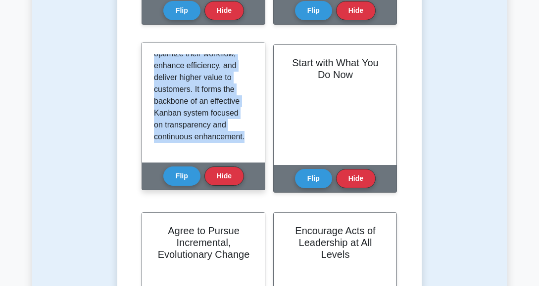
drag, startPoint x: 164, startPoint y: 65, endPoint x: 248, endPoint y: 139, distance: 112.2
click at [248, 139] on div "Measuring and managing flow metrics is a critical practice in Kanban that focus…" at bounding box center [203, 103] width 123 height 120
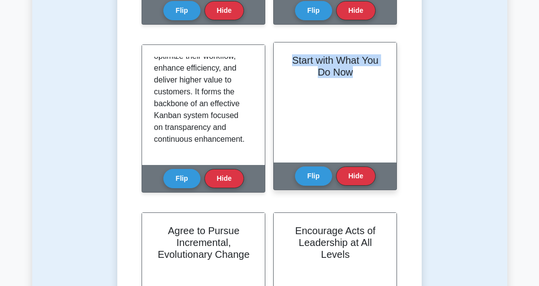
drag, startPoint x: 292, startPoint y: 60, endPoint x: 388, endPoint y: 70, distance: 96.5
click at [388, 70] on div "Start with What You Do Now" at bounding box center [335, 103] width 123 height 120
click at [316, 172] on button "Flip" at bounding box center [313, 175] width 37 height 19
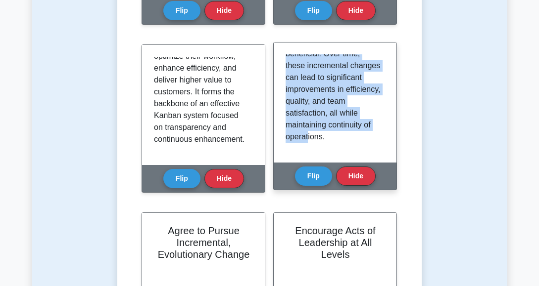
scroll to position [968, 0]
drag, startPoint x: 285, startPoint y: 60, endPoint x: 374, endPoint y: 147, distance: 124.5
click at [374, 147] on div "The principle of "Start with What You Do Now" is fundamental to the Kanban meth…" at bounding box center [335, 103] width 123 height 120
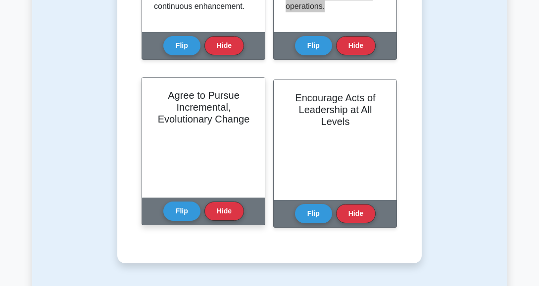
scroll to position [1037, 0]
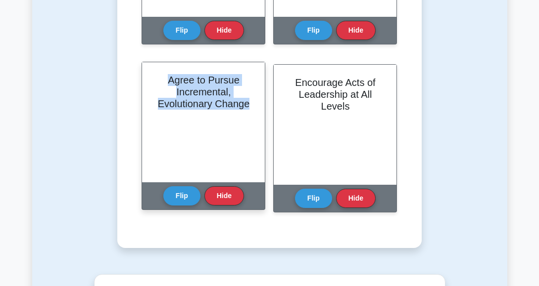
drag, startPoint x: 166, startPoint y: 78, endPoint x: 256, endPoint y: 108, distance: 95.1
click at [256, 108] on div "Agree to Pursue Incremental, Evolutionary Change" at bounding box center [203, 122] width 123 height 120
click at [183, 197] on button "Flip" at bounding box center [181, 195] width 37 height 19
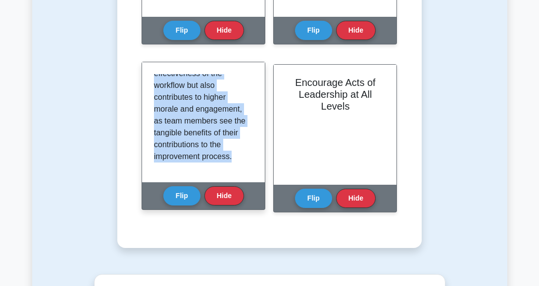
scroll to position [1047, 0]
drag, startPoint x: 154, startPoint y: 79, endPoint x: 238, endPoint y: 177, distance: 128.7
click at [238, 177] on div "The concept of "Agree to Pursue Incremental, Evolutionary Change" is a core pri…" at bounding box center [203, 122] width 123 height 120
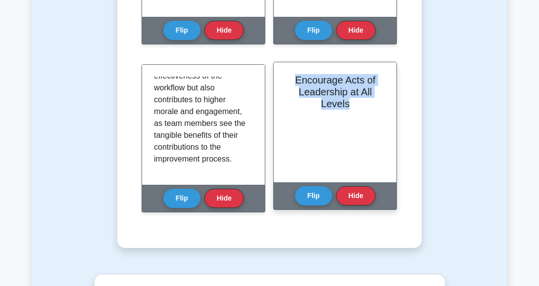
drag, startPoint x: 294, startPoint y: 79, endPoint x: 377, endPoint y: 112, distance: 89.3
click at [377, 112] on div "Encourage Acts of Leadership at All Levels" at bounding box center [335, 122] width 123 height 120
click at [315, 190] on button "Flip" at bounding box center [313, 195] width 37 height 19
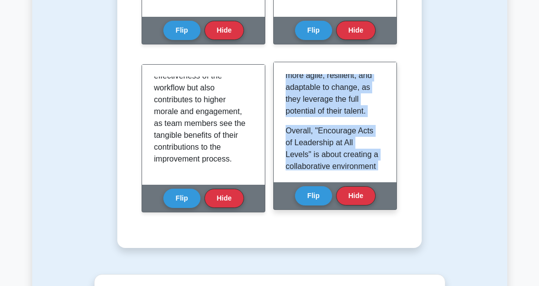
scroll to position [1091, 0]
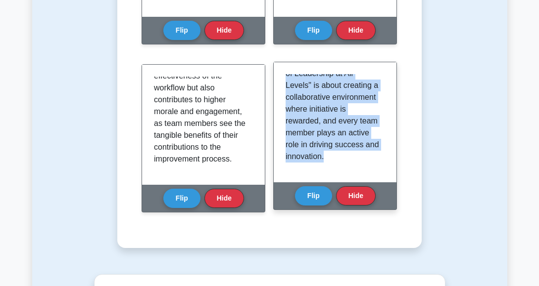
drag, startPoint x: 284, startPoint y: 79, endPoint x: 378, endPoint y: 157, distance: 122.3
click at [378, 157] on div ""Encourage Acts of Leadership at All Levels" is a Kanban principle that promote…" at bounding box center [335, 122] width 123 height 120
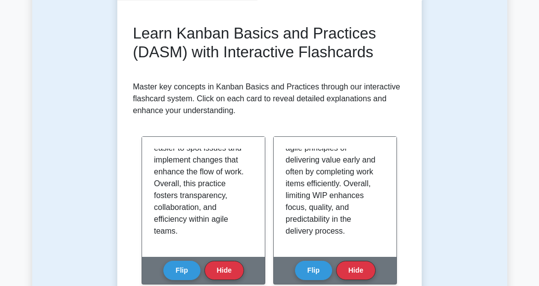
scroll to position [0, 0]
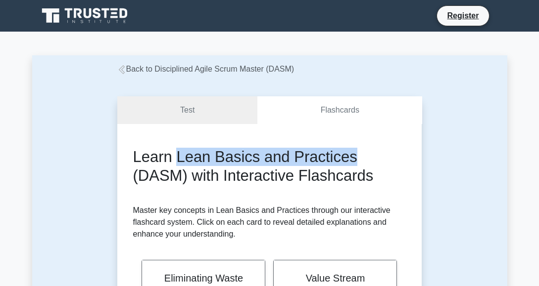
drag, startPoint x: 175, startPoint y: 155, endPoint x: 351, endPoint y: 147, distance: 175.8
click at [351, 148] on h2 "Learn Lean Basics and Practices (DASM) with Interactive Flashcards" at bounding box center [269, 166] width 273 height 37
copy h2 "Lean Basics and Practices"
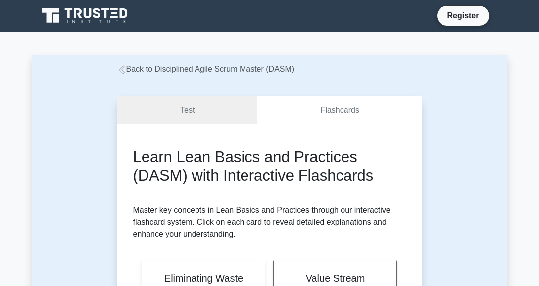
click at [395, 171] on h2 "Learn Lean Basics and Practices (DASM) with Interactive Flashcards" at bounding box center [269, 166] width 273 height 37
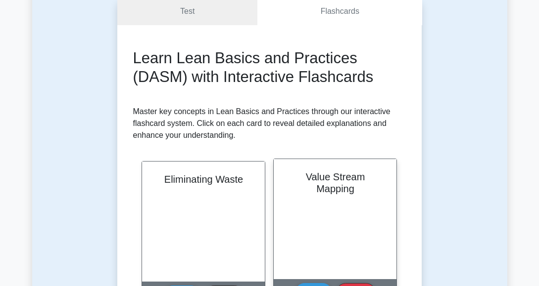
scroll to position [148, 0]
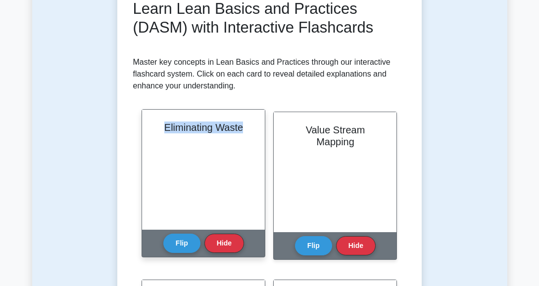
drag, startPoint x: 246, startPoint y: 129, endPoint x: 164, endPoint y: 136, distance: 82.0
click at [164, 136] on div "Eliminating Waste" at bounding box center [203, 170] width 123 height 120
copy h2 "Eliminating Waste"
click at [185, 236] on button "Flip" at bounding box center [181, 243] width 37 height 19
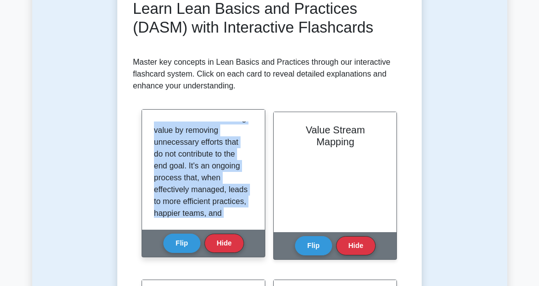
scroll to position [1083, 0]
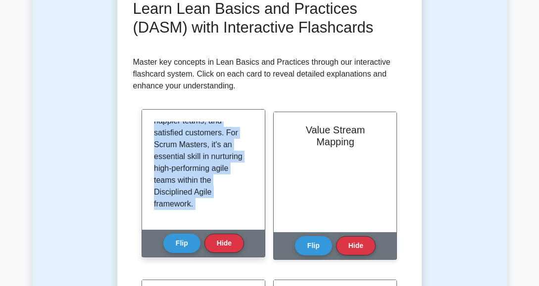
drag, startPoint x: 153, startPoint y: 125, endPoint x: 240, endPoint y: 233, distance: 138.7
click at [240, 233] on div "Eliminating Waste Eliminating waste, known as "Muda" in Lean terminology, is a …" at bounding box center [203, 183] width 124 height 148
copy div "Eliminating waste, known as "Muda" in Lean terminology, is a fundamental concep…"
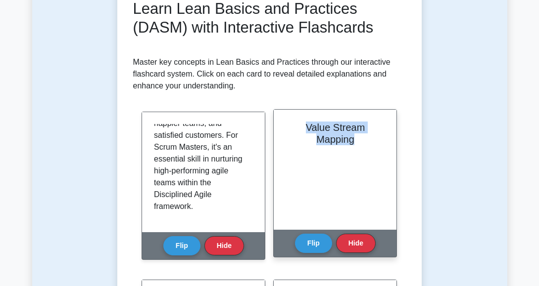
drag, startPoint x: 359, startPoint y: 141, endPoint x: 304, endPoint y: 130, distance: 56.4
click at [304, 130] on h2 "Value Stream Mapping" at bounding box center [334, 134] width 99 height 24
copy h2 "Value Stream Mapping"
click at [310, 244] on button "Flip" at bounding box center [313, 243] width 37 height 19
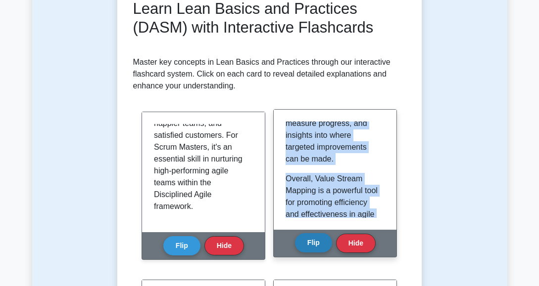
scroll to position [1043, 0]
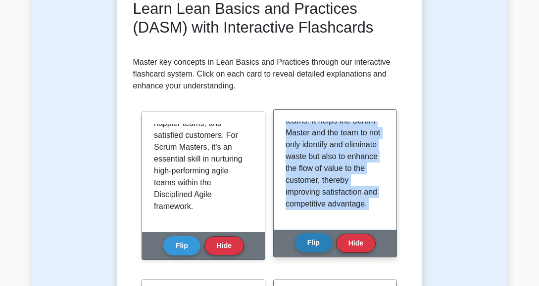
drag, startPoint x: 285, startPoint y: 129, endPoint x: 327, endPoint y: 238, distance: 117.4
click at [327, 238] on div "Value Stream Mapping Value Stream Mapping (VSM) is a Lean management tool that …" at bounding box center [335, 183] width 124 height 148
copy div "Value Stream Mapping (VSM) is a Lean management tool that helps visualize and a…"
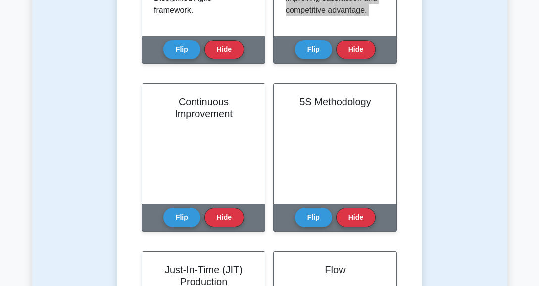
scroll to position [396, 0]
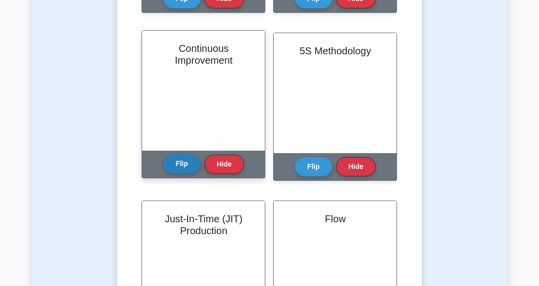
click at [179, 163] on button "Flip" at bounding box center [181, 163] width 37 height 19
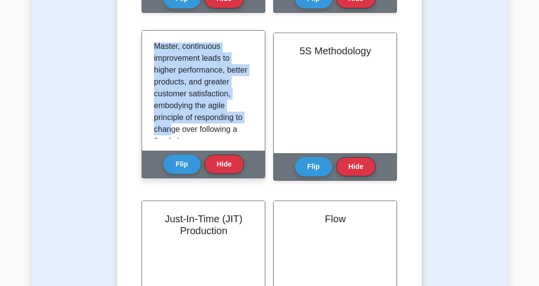
scroll to position [1162, 0]
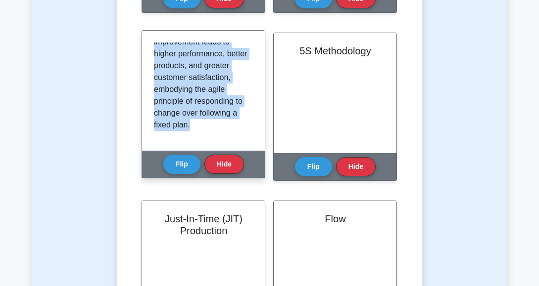
drag, startPoint x: 153, startPoint y: 47, endPoint x: 222, endPoint y: 137, distance: 113.6
click at [222, 137] on div "Continuous Improvement, or Kaizen, is a core principle of Lean philosophy that …" at bounding box center [203, 91] width 123 height 120
copy div "Continuous Improvement, or Kaizen, is a core principle of Lean philosophy that …"
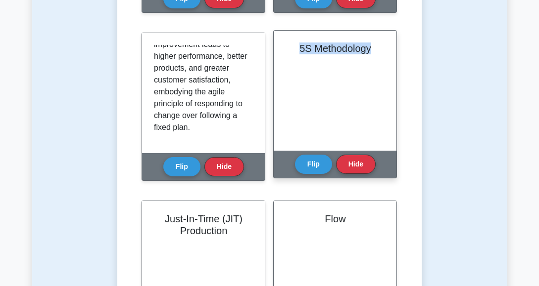
drag, startPoint x: 297, startPoint y: 44, endPoint x: 381, endPoint y: 56, distance: 85.1
click at [381, 56] on div "5S Methodology" at bounding box center [335, 91] width 123 height 120
copy h2 "5S Methodology"
click at [317, 162] on button "Flip" at bounding box center [313, 163] width 37 height 19
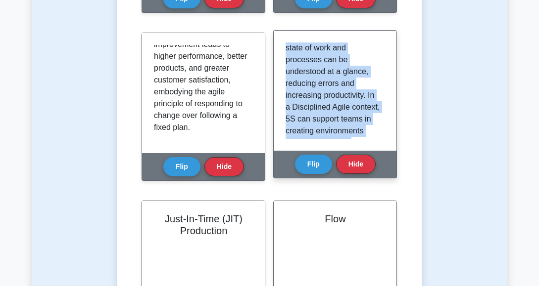
scroll to position [1123, 0]
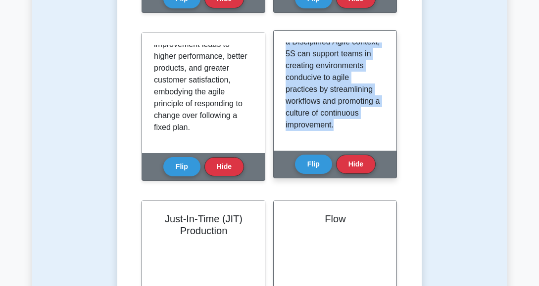
drag, startPoint x: 285, startPoint y: 44, endPoint x: 344, endPoint y: 149, distance: 121.0
click at [344, 149] on div "The 5S methodology is a foundational Lean tool aimed at creating and maintainin…" at bounding box center [335, 91] width 123 height 120
copy div "The 5S methodology is a foundational Lean tool aimed at creating and maintainin…"
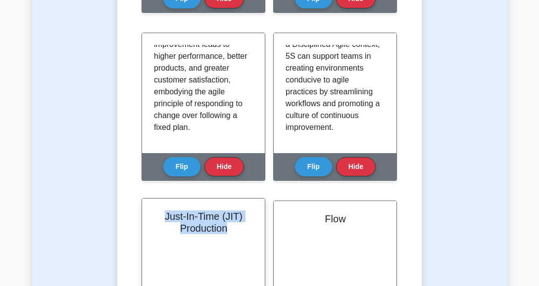
drag, startPoint x: 232, startPoint y: 231, endPoint x: 158, endPoint y: 214, distance: 75.6
click at [158, 214] on h2 "Just-In-Time (JIT) Production" at bounding box center [203, 223] width 99 height 24
copy h2 "Just-In-Time (JIT) Production"
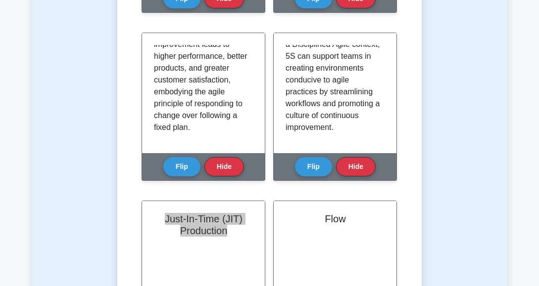
scroll to position [544, 0]
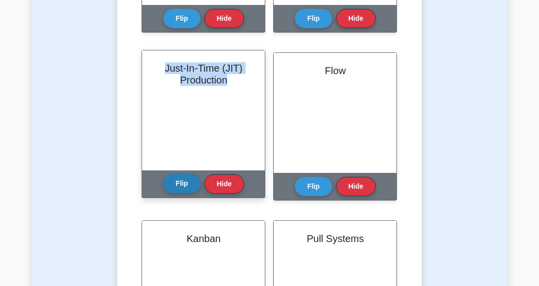
click at [188, 179] on button "Flip" at bounding box center [181, 183] width 37 height 19
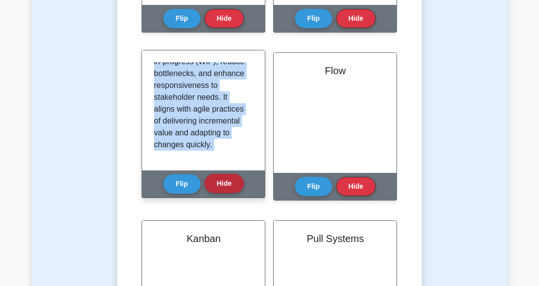
scroll to position [1182, 0]
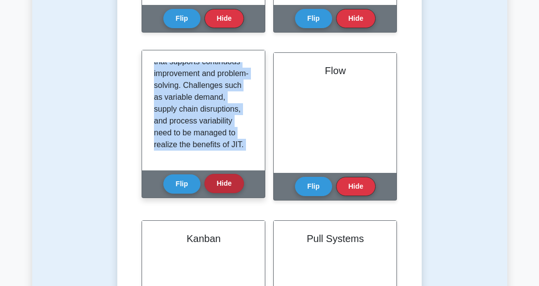
drag, startPoint x: 154, startPoint y: 64, endPoint x: 226, endPoint y: 178, distance: 134.5
click at [226, 178] on div "Just-In-Time (JIT) Production Just-In-Time (JIT) Production is a Lean manufactu…" at bounding box center [203, 124] width 124 height 148
copy div "Just-In-Time (JIT) Production is a Lean manufacturing principle aimed at reduci…"
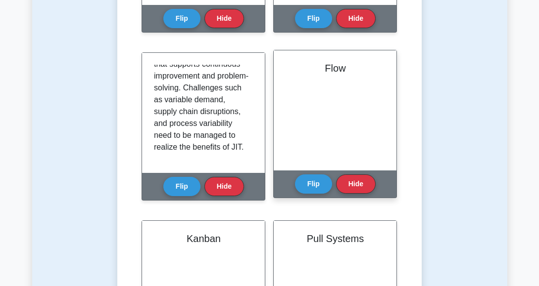
click at [328, 62] on h2 "Flow" at bounding box center [334, 68] width 99 height 12
drag, startPoint x: 325, startPoint y: 68, endPoint x: 346, endPoint y: 70, distance: 21.4
click at [346, 70] on h2 "Flow" at bounding box center [334, 68] width 99 height 12
click at [312, 181] on button "Flip" at bounding box center [313, 183] width 37 height 19
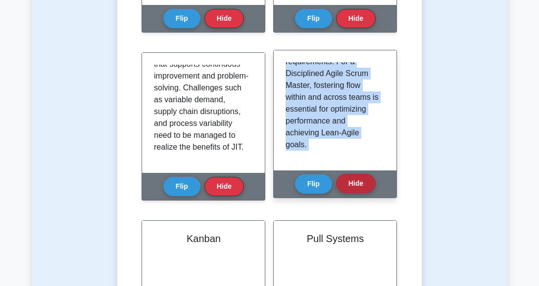
scroll to position [1324, 0]
drag, startPoint x: 284, startPoint y: 66, endPoint x: 360, endPoint y: 178, distance: 135.0
click at [360, 178] on div "Flow Flow is a fundamental Lean concept that focuses on the smooth and uninterr…" at bounding box center [335, 124] width 124 height 148
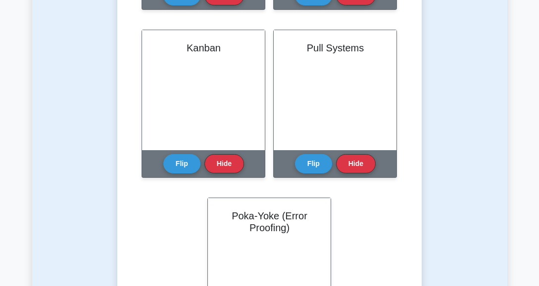
scroll to position [742, 0]
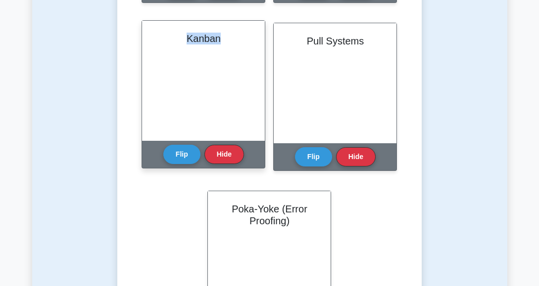
drag, startPoint x: 223, startPoint y: 40, endPoint x: 179, endPoint y: 39, distance: 44.0
click at [179, 39] on h2 "Kanban" at bounding box center [203, 39] width 99 height 12
click at [176, 151] on button "Flip" at bounding box center [181, 153] width 37 height 19
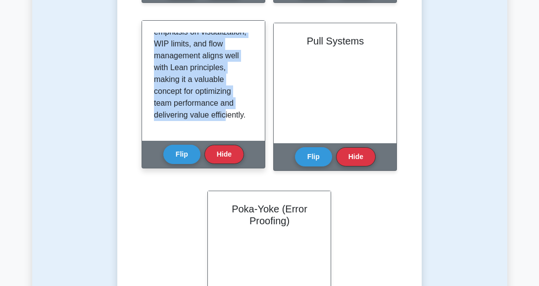
scroll to position [818, 0]
drag, startPoint x: 154, startPoint y: 37, endPoint x: 237, endPoint y: 137, distance: 130.1
click at [237, 137] on div "Kanban is a visual workflow management method derived from Lean manufacturing p…" at bounding box center [203, 81] width 123 height 120
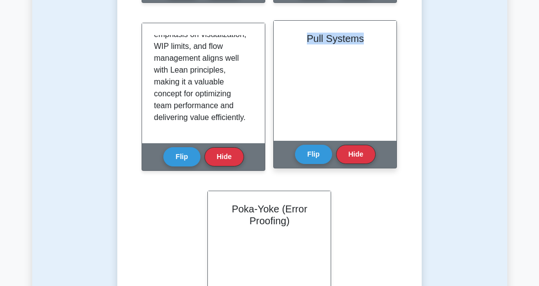
drag, startPoint x: 308, startPoint y: 36, endPoint x: 376, endPoint y: 47, distance: 68.7
click at [376, 47] on div "Pull Systems" at bounding box center [335, 81] width 123 height 120
click at [312, 153] on button "Flip" at bounding box center [313, 153] width 37 height 19
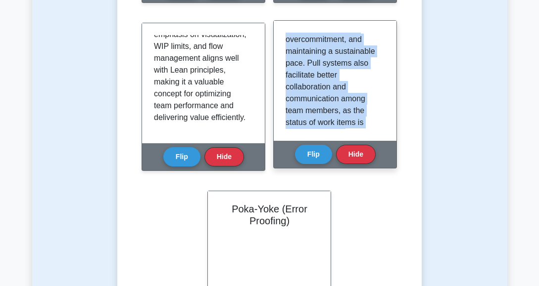
scroll to position [747, 0]
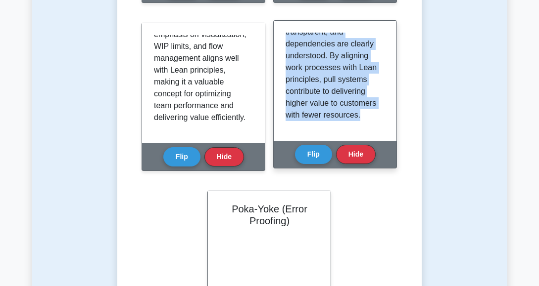
drag, startPoint x: 285, startPoint y: 38, endPoint x: 373, endPoint y: 139, distance: 133.2
click at [373, 139] on div "A Pull System is a Lean methodology concept focused on producing only what is n…" at bounding box center [335, 81] width 123 height 120
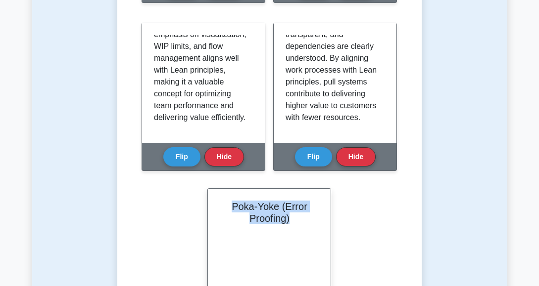
drag, startPoint x: 232, startPoint y: 206, endPoint x: 321, endPoint y: 221, distance: 90.8
click at [321, 221] on div "Poka-Yoke (Error Proofing)" at bounding box center [269, 249] width 123 height 120
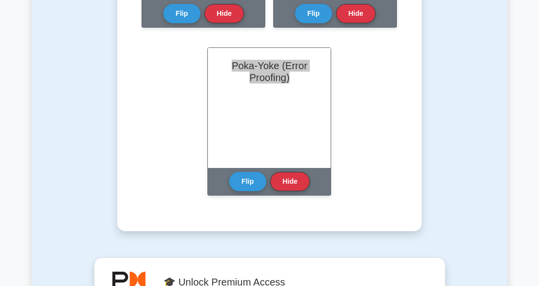
scroll to position [891, 0]
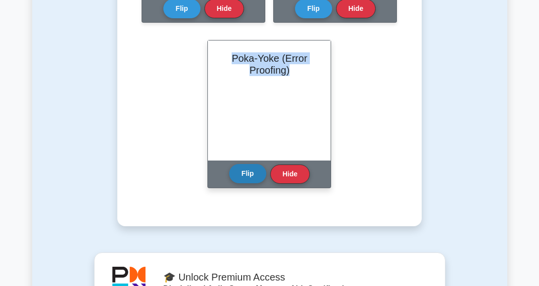
click at [244, 174] on button "Flip" at bounding box center [247, 173] width 37 height 19
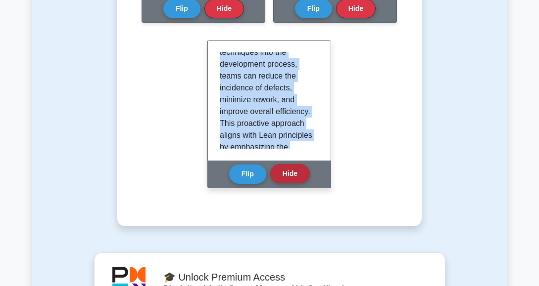
scroll to position [699, 0]
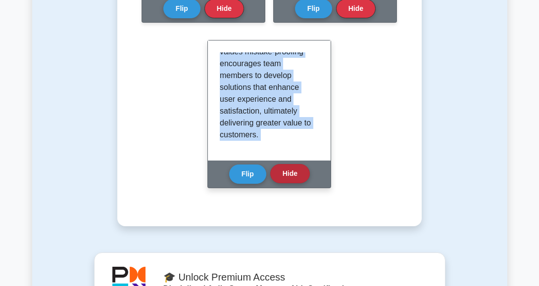
drag, startPoint x: 220, startPoint y: 56, endPoint x: 301, endPoint y: 169, distance: 139.2
click at [301, 169] on div "Poka-Yoke (Error Proofing) Poka-Yoke is a Japanese term meaning "mistake-proofi…" at bounding box center [269, 114] width 124 height 148
click at [293, 173] on button "Hide" at bounding box center [290, 173] width 40 height 19
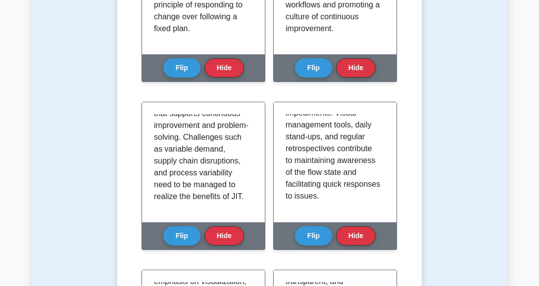
scroll to position [1077, 0]
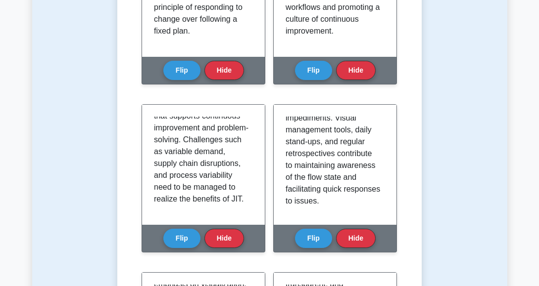
click at [434, 109] on div "Test Flashcards Learn Lean Basics and Practices (DASM) with Interactive Flashca…" at bounding box center [269, 29] width 475 height 899
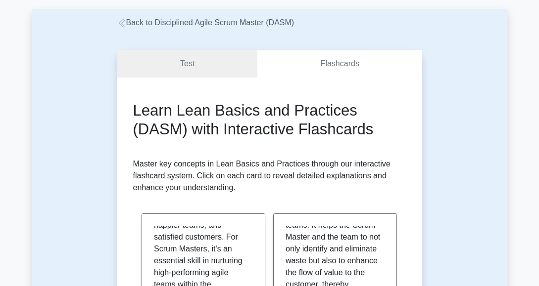
scroll to position [0, 0]
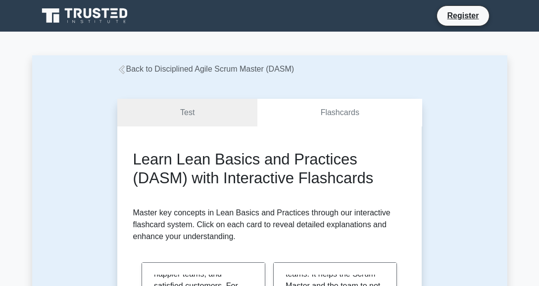
click at [190, 67] on link "Back to Disciplined Agile Scrum Master (DASM)" at bounding box center [205, 69] width 177 height 8
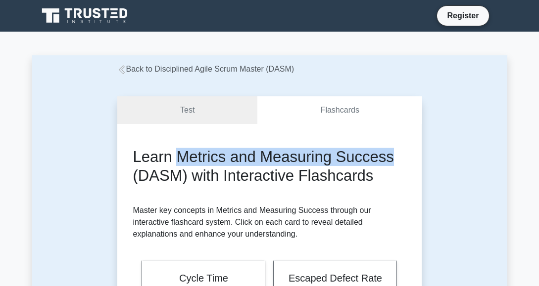
drag, startPoint x: 178, startPoint y: 157, endPoint x: 396, endPoint y: 150, distance: 218.8
click at [396, 150] on h2 "Learn Metrics and Measuring Success (DASM) with Interactive Flashcards" at bounding box center [269, 166] width 273 height 37
drag, startPoint x: 396, startPoint y: 150, endPoint x: 353, endPoint y: 161, distance: 44.8
copy h2 "Metrics and Measuring Success"
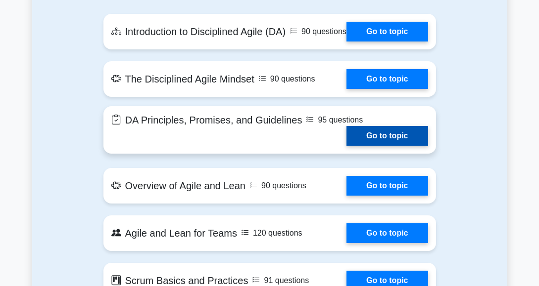
scroll to position [643, 0]
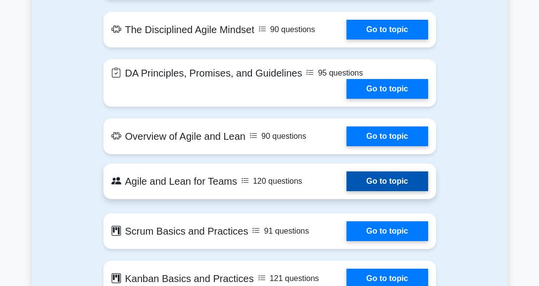
click at [346, 191] on link "Go to topic" at bounding box center [386, 182] width 81 height 20
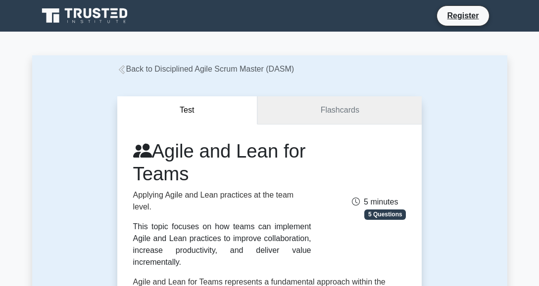
click at [342, 114] on link "Flashcards" at bounding box center [339, 110] width 164 height 28
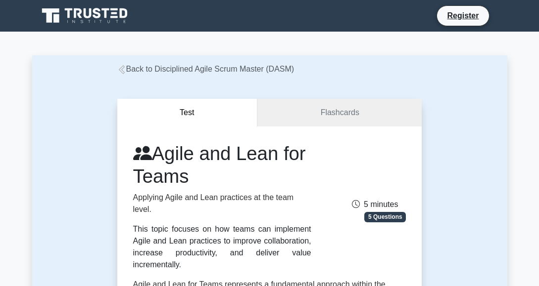
click at [179, 69] on link "Back to Disciplined Agile Scrum Master (DASM)" at bounding box center [205, 69] width 177 height 8
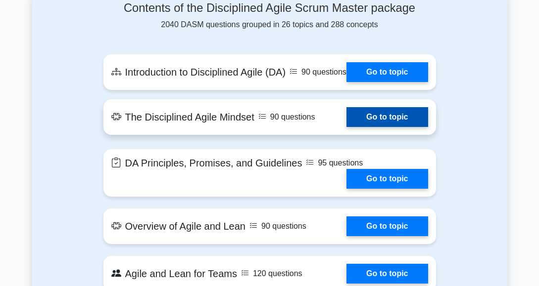
scroll to position [643, 0]
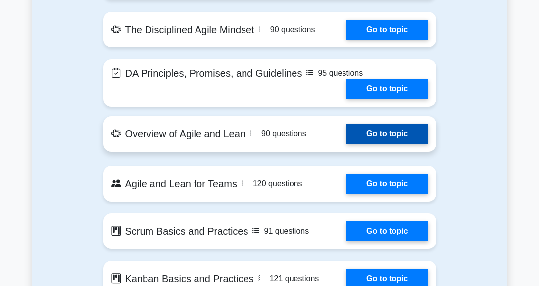
click at [346, 144] on link "Go to topic" at bounding box center [386, 134] width 81 height 20
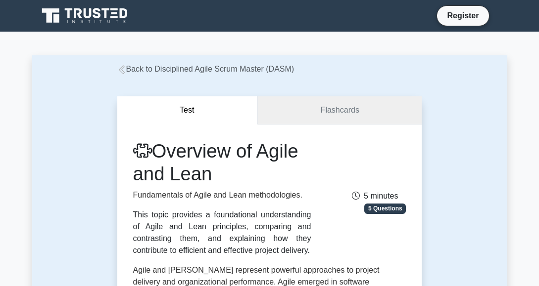
click at [335, 107] on link "Flashcards" at bounding box center [339, 110] width 164 height 28
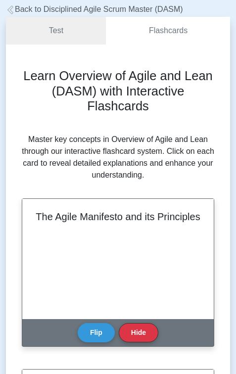
scroll to position [99, 0]
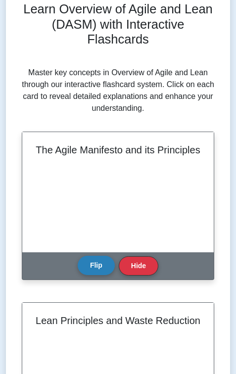
click at [91, 265] on button "Flip" at bounding box center [96, 265] width 37 height 19
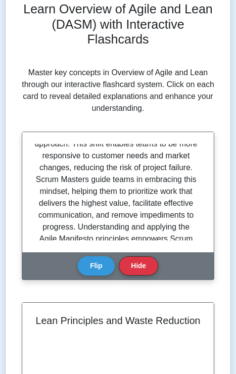
scroll to position [648, 0]
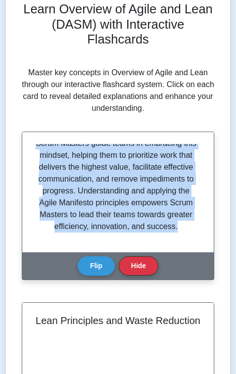
drag, startPoint x: 41, startPoint y: 148, endPoint x: 180, endPoint y: 232, distance: 162.0
click at [180, 232] on div "The Agile Manifesto, created in 2001 by a group of seventeen software industry …" at bounding box center [118, 192] width 168 height 96
copy div "The Agile Manifesto, created in 2001 by a group of seventeen software industry …"
click at [94, 265] on button "Flip" at bounding box center [96, 265] width 37 height 19
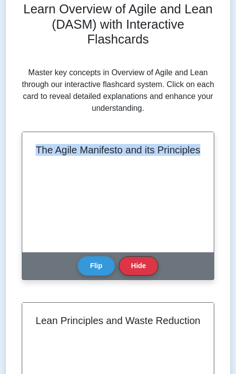
drag, startPoint x: 144, startPoint y: 162, endPoint x: 53, endPoint y: 144, distance: 93.2
click at [53, 144] on h2 "The Agile Manifesto and its Principles" at bounding box center [118, 150] width 168 height 12
copy h2 "The Agile Manifesto and its Principles"
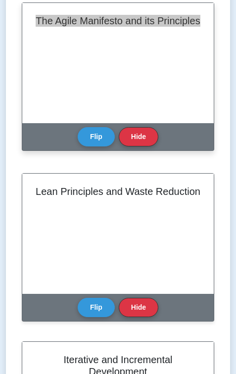
scroll to position [247, 0]
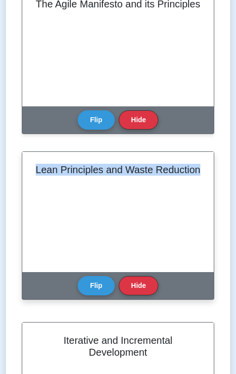
drag, startPoint x: 33, startPoint y: 169, endPoint x: 202, endPoint y: 175, distance: 169.3
click at [202, 175] on div "Lean Principles and Waste Reduction" at bounding box center [117, 212] width 191 height 120
copy h2 "Lean Principles and Waste Reduction"
click at [94, 282] on button "Flip" at bounding box center [96, 285] width 37 height 19
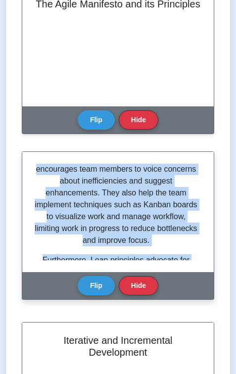
scroll to position [541, 0]
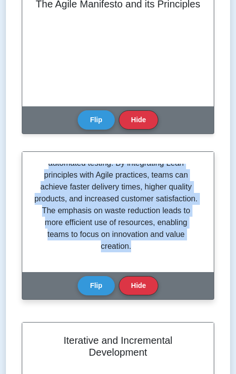
drag, startPoint x: 53, startPoint y: 169, endPoint x: 153, endPoint y: 252, distance: 129.3
click at [153, 252] on div "Lean principles originate from the manufacturing industry, specifically the Toy…" at bounding box center [118, 212] width 168 height 96
copy div "Lean principles originate from the manufacturing industry, specifically the Toy…"
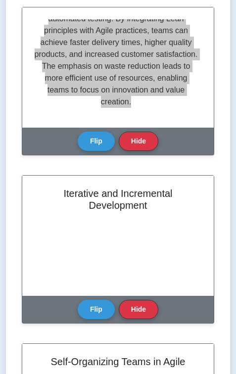
scroll to position [445, 0]
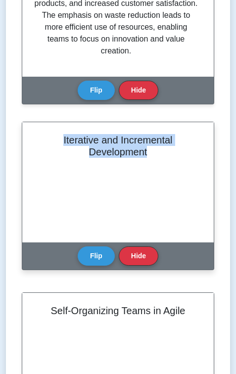
drag, startPoint x: 158, startPoint y: 151, endPoint x: 57, endPoint y: 141, distance: 101.9
click at [57, 141] on h2 "Iterative and Incremental Development" at bounding box center [118, 146] width 168 height 24
copy h2 "Iterative and Incremental Development"
drag, startPoint x: 100, startPoint y: 255, endPoint x: 94, endPoint y: 251, distance: 7.3
click at [100, 255] on button "Flip" at bounding box center [96, 255] width 37 height 19
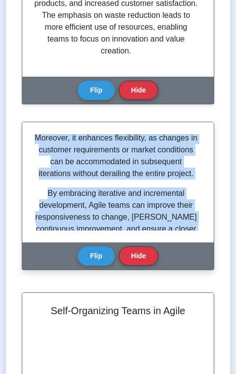
scroll to position [596, 0]
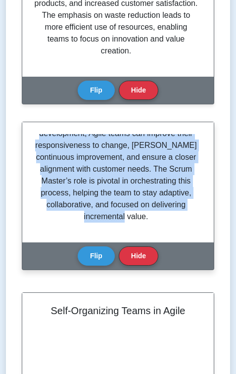
drag, startPoint x: 38, startPoint y: 138, endPoint x: 203, endPoint y: 224, distance: 186.8
click at [203, 224] on div "Iterative and incremental development is a cornerstone of Agile methodologies, …" at bounding box center [117, 182] width 191 height 120
copy div "Iterative and incremental development is a cornerstone of Agile methodologies, …"
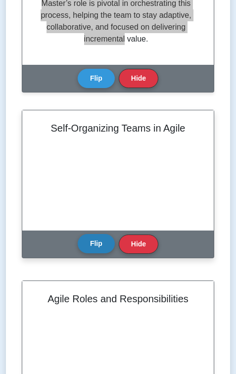
scroll to position [643, 0]
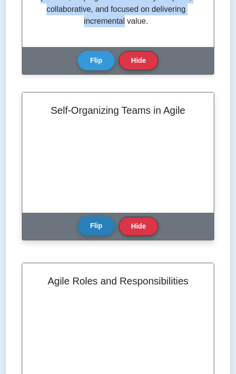
click at [92, 219] on button "Flip" at bounding box center [96, 225] width 37 height 19
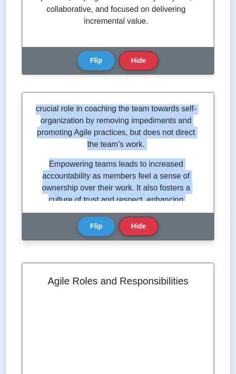
scroll to position [537, 0]
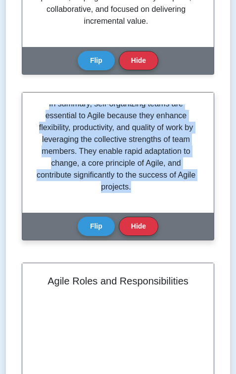
drag, startPoint x: 44, startPoint y: 110, endPoint x: 161, endPoint y: 188, distance: 140.6
click at [161, 188] on div "Self-organizing teams are a fundamental concept in Agile methodologies, where t…" at bounding box center [118, 152] width 168 height 96
copy div "Self-organizing teams are a fundamental concept in Agile methodologies, where t…"
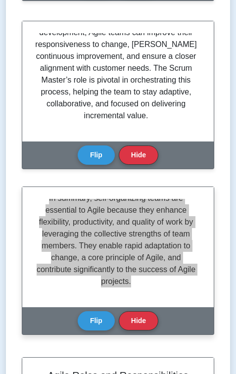
scroll to position [544, 0]
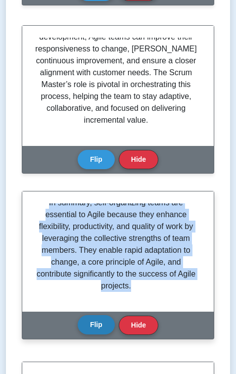
click at [91, 286] on button "Flip" at bounding box center [96, 324] width 37 height 19
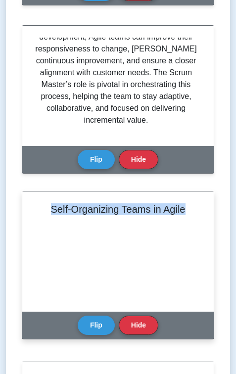
drag, startPoint x: 48, startPoint y: 208, endPoint x: 205, endPoint y: 212, distance: 156.4
click at [205, 212] on div "Self-Organizing Teams in Agile" at bounding box center [117, 251] width 191 height 120
copy h2 "Self-Organizing Teams in Agile"
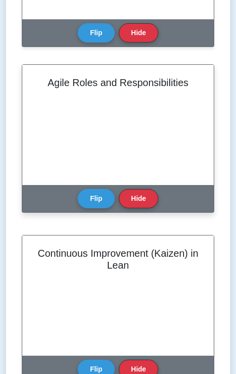
scroll to position [841, 0]
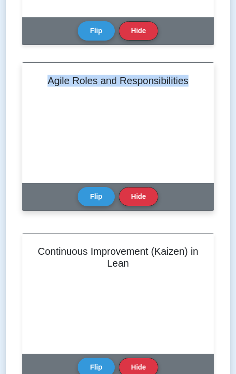
drag, startPoint x: 47, startPoint y: 78, endPoint x: 199, endPoint y: 88, distance: 152.7
click at [200, 88] on div "Agile Roles and Responsibilities" at bounding box center [117, 123] width 191 height 120
copy h2 "Agile Roles and Responsibilities"
click at [94, 193] on button "Flip" at bounding box center [96, 196] width 37 height 19
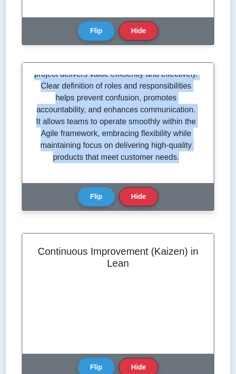
scroll to position [584, 0]
drag, startPoint x: 42, startPoint y: 79, endPoint x: 174, endPoint y: 170, distance: 160.4
click at [174, 170] on div "In Agile methodologies, specific roles are defined to ensure clear responsibili…" at bounding box center [118, 123] width 168 height 96
copy div "In Agile methodologies, specific roles are defined to ensure clear responsibili…"
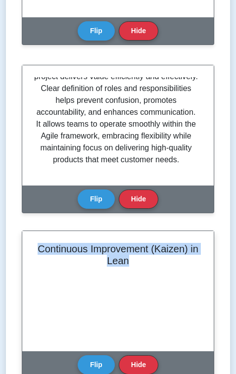
drag, startPoint x: 37, startPoint y: 248, endPoint x: 182, endPoint y: 268, distance: 145.9
click at [182, 268] on div "Continuous Improvement (Kaizen) in Lean" at bounding box center [117, 291] width 191 height 120
click at [99, 286] on button "Flip" at bounding box center [96, 364] width 37 height 19
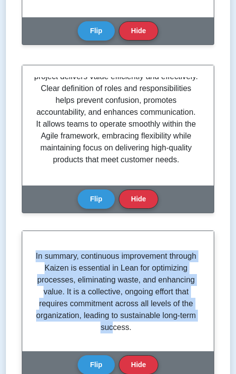
scroll to position [628, 0]
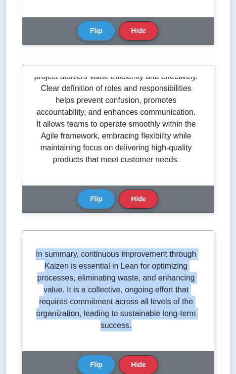
drag, startPoint x: 44, startPoint y: 245, endPoint x: 176, endPoint y: 329, distance: 156.1
click at [176, 286] on div "Continuous Improvement, or Kaizen, is a fundamental principle of Lean methodolo…" at bounding box center [118, 291] width 168 height 96
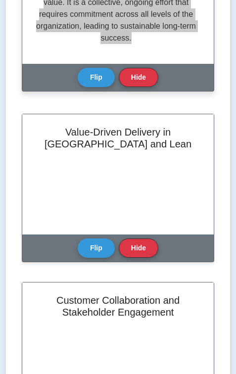
scroll to position [1138, 0]
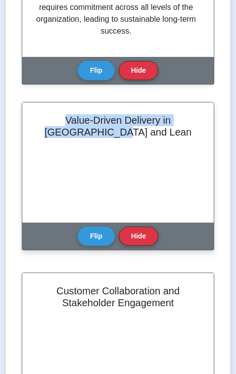
drag, startPoint x: 41, startPoint y: 119, endPoint x: 149, endPoint y: 145, distance: 112.0
click at [149, 145] on div "Value-Driven Delivery in Agile and Lean" at bounding box center [117, 162] width 191 height 120
click at [97, 234] on button "Flip" at bounding box center [96, 235] width 37 height 19
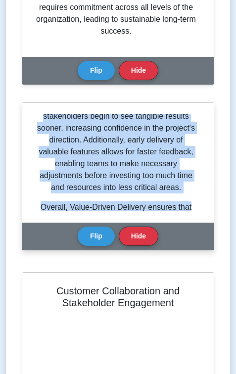
scroll to position [584, 0]
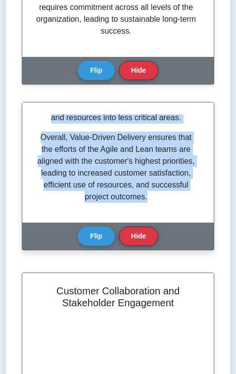
drag, startPoint x: 44, startPoint y: 116, endPoint x: 191, endPoint y: 212, distance: 175.7
click at [191, 212] on div "Value-Driven Delivery is a core concept in Agile and Lean methodologies that fo…" at bounding box center [117, 162] width 191 height 120
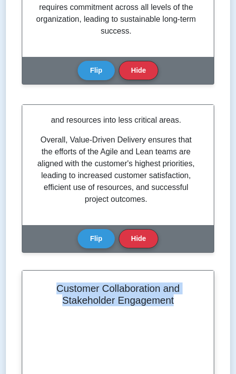
drag, startPoint x: 57, startPoint y: 284, endPoint x: 184, endPoint y: 306, distance: 128.5
click at [184, 286] on h2 "Customer Collaboration and Stakeholder Engagement" at bounding box center [118, 294] width 168 height 24
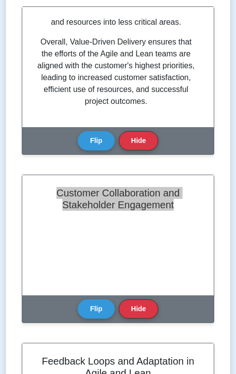
scroll to position [1237, 0]
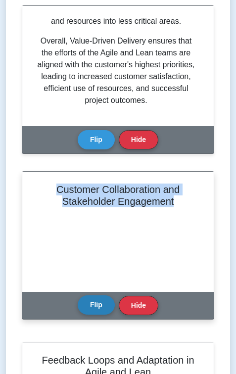
click at [102, 286] on button "Flip" at bounding box center [96, 304] width 37 height 19
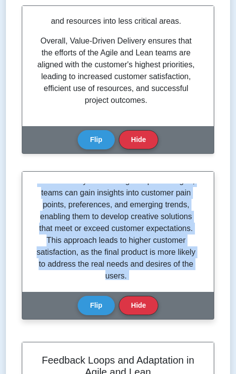
scroll to position [640, 0]
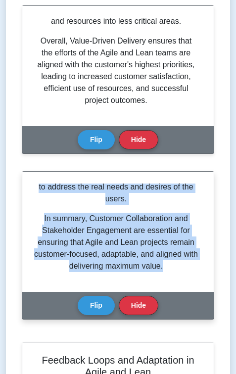
drag, startPoint x: 42, startPoint y: 188, endPoint x: 173, endPoint y: 274, distance: 157.0
click at [173, 274] on div "Customer Collaboration and Stakeholder Engagement are fundamental aspects of Ag…" at bounding box center [118, 232] width 168 height 96
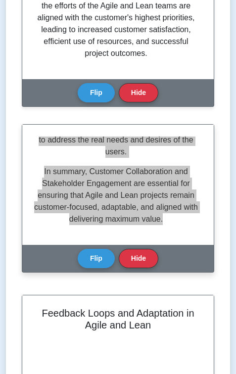
scroll to position [1385, 0]
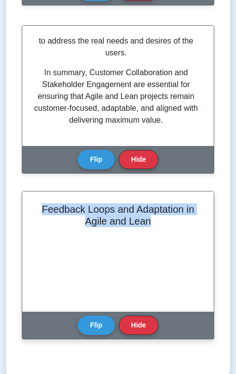
drag, startPoint x: 42, startPoint y: 206, endPoint x: 172, endPoint y: 232, distance: 132.5
click at [172, 232] on div "Feedback Loops and Adaptation in Agile and Lean" at bounding box center [117, 251] width 191 height 120
click at [89, 286] on button "Flip" at bounding box center [96, 324] width 37 height 19
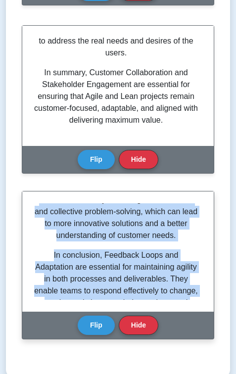
scroll to position [592, 0]
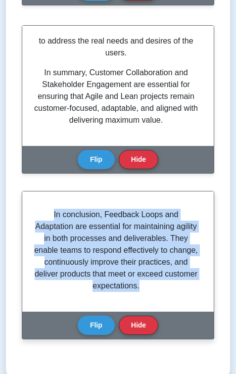
drag, startPoint x: 39, startPoint y: 206, endPoint x: 171, endPoint y: 297, distance: 160.1
click at [171, 286] on div "Feedback Loops and Adaptation are critical components of Agile and Lean methodo…" at bounding box center [118, 251] width 168 height 96
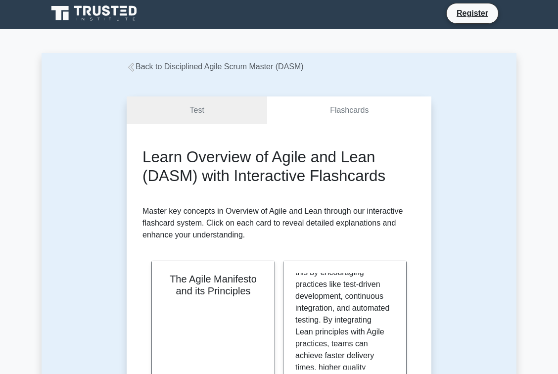
scroll to position [0, 0]
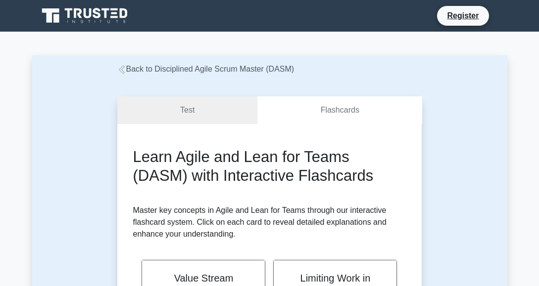
click at [328, 236] on p "Master key concepts in Agile and Lean for Teams through our interactive flashca…" at bounding box center [269, 223] width 273 height 36
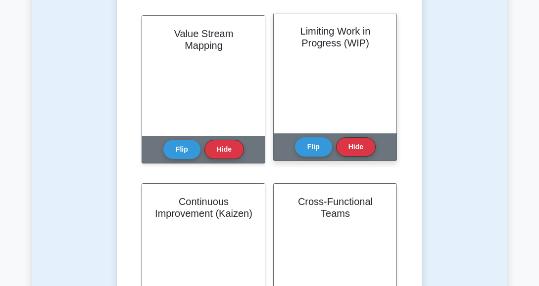
scroll to position [247, 0]
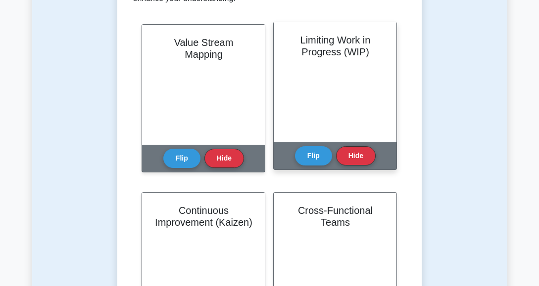
scroll to position [198, 0]
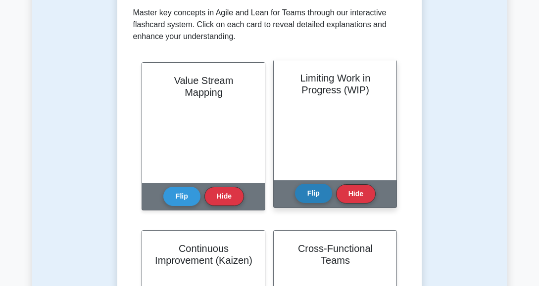
click at [316, 193] on button "Flip" at bounding box center [313, 193] width 37 height 19
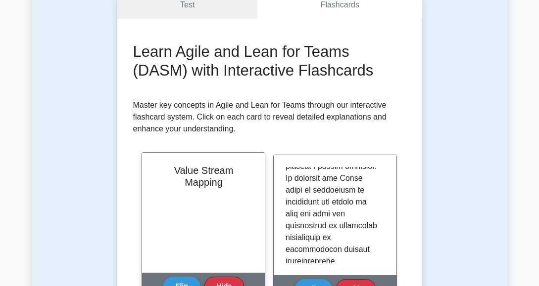
scroll to position [99, 0]
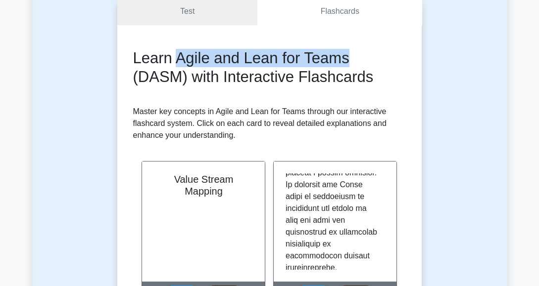
drag, startPoint x: 179, startPoint y: 58, endPoint x: 353, endPoint y: 60, distance: 174.2
click at [353, 60] on h2 "Learn Agile and Lean for Teams (DASM) with Interactive Flashcards" at bounding box center [269, 67] width 273 height 37
copy h2 "Agile and Lean for Teams"
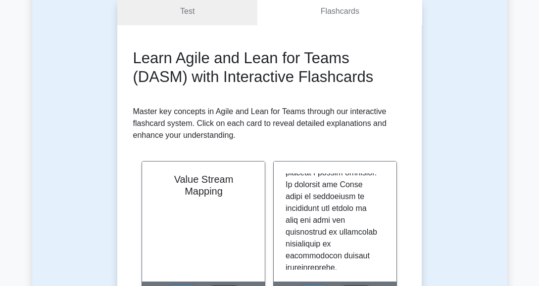
click at [335, 138] on p "Master key concepts in Agile and Lean for Teams through our interactive flashca…" at bounding box center [269, 124] width 273 height 36
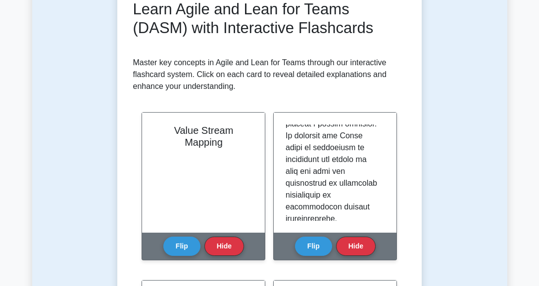
scroll to position [148, 0]
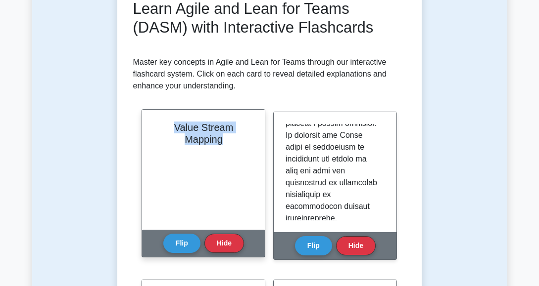
drag, startPoint x: 227, startPoint y: 143, endPoint x: 169, endPoint y: 125, distance: 60.6
click at [169, 125] on h2 "Value Stream Mapping" at bounding box center [203, 134] width 99 height 24
copy h2 "Value Stream Mapping"
click at [175, 237] on button "Flip" at bounding box center [181, 243] width 37 height 19
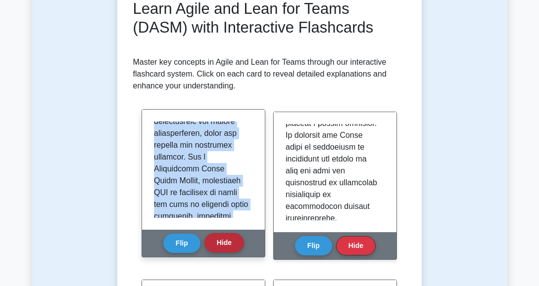
scroll to position [470, 0]
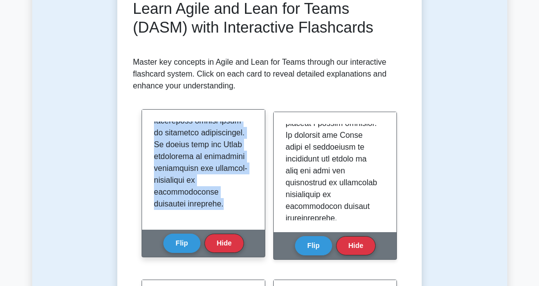
drag, startPoint x: 152, startPoint y: 124, endPoint x: 231, endPoint y: 210, distance: 116.6
click at [231, 210] on div at bounding box center [203, 170] width 123 height 120
copy p "Value Stream Mapping (VSM) is a Lean management technique that visualizes the s…"
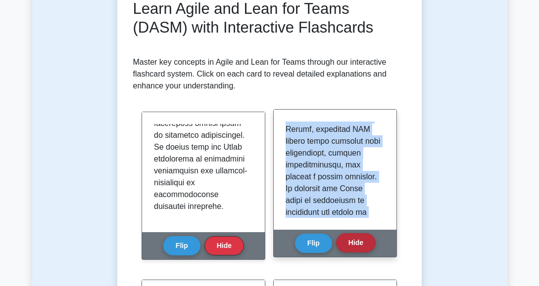
scroll to position [446, 0]
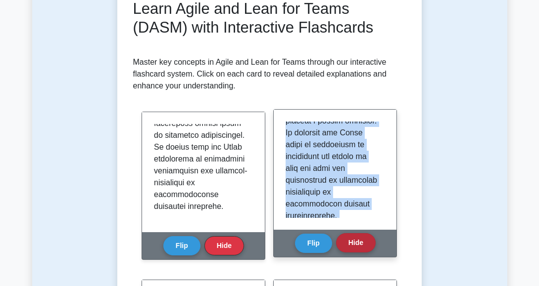
drag, startPoint x: 285, startPoint y: 128, endPoint x: 348, endPoint y: 245, distance: 133.5
click at [348, 245] on div "Limiting Work in Progress (WIP) Flip Hide" at bounding box center [335, 183] width 124 height 148
copy div "Limiting Work in Progress (WIP) is a core Lean concept that involves setting a …"
click at [315, 239] on button "Flip" at bounding box center [313, 243] width 37 height 19
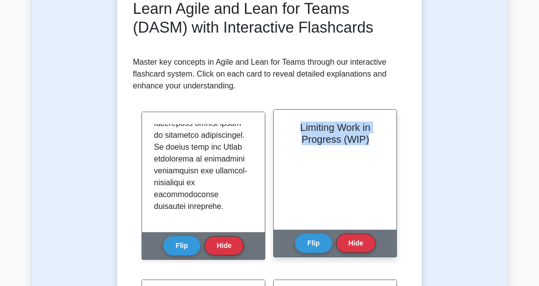
drag, startPoint x: 296, startPoint y: 126, endPoint x: 379, endPoint y: 155, distance: 87.9
click at [379, 155] on div "Limiting Work in Progress (WIP)" at bounding box center [335, 170] width 123 height 120
copy h2 "Limiting Work in Progress (WIP)"
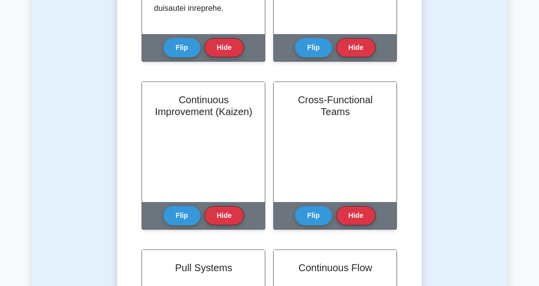
scroll to position [346, 0]
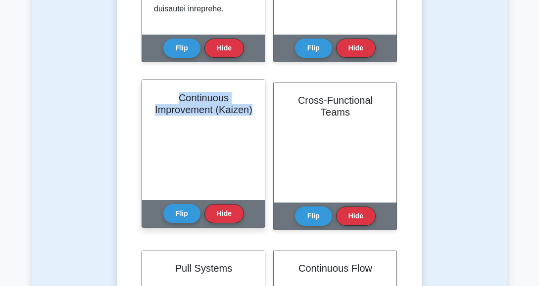
drag, startPoint x: 198, startPoint y: 109, endPoint x: 225, endPoint y: 125, distance: 31.7
click at [225, 116] on h2 "Continuous Improvement (Kaizen)" at bounding box center [203, 104] width 99 height 24
copy h2 "Continuous Improvement (Kaizen)"
click at [186, 212] on button "Flip" at bounding box center [181, 213] width 37 height 19
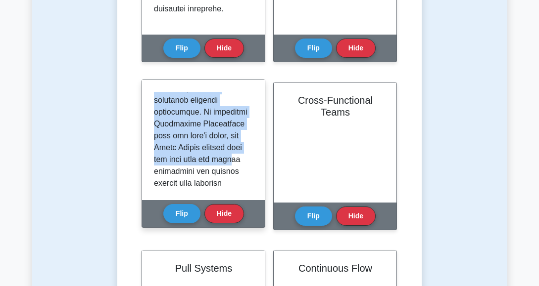
scroll to position [576, 0]
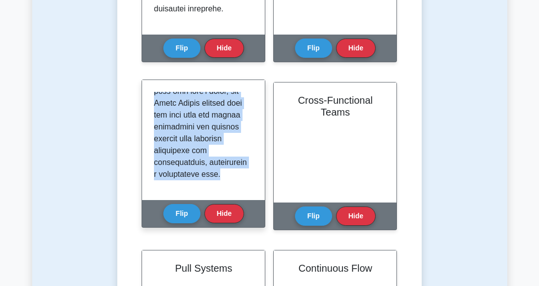
drag, startPoint x: 153, startPoint y: 97, endPoint x: 232, endPoint y: 188, distance: 119.9
click at [232, 188] on div at bounding box center [203, 140] width 123 height 120
copy p "Continuous Improvement, or Kaizen in Lean terminology, is the practice of consi…"
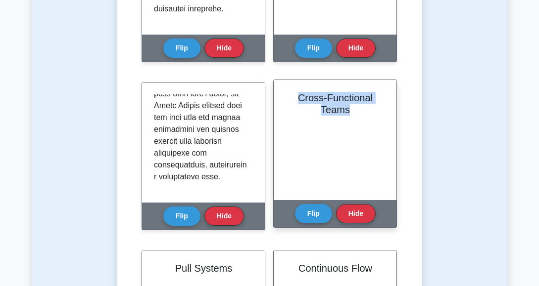
drag, startPoint x: 296, startPoint y: 97, endPoint x: 355, endPoint y: 115, distance: 62.0
click at [355, 115] on h2 "Cross-Functional Teams" at bounding box center [334, 104] width 99 height 24
copy h2 "Cross-Functional Teams"
click at [310, 213] on button "Flip" at bounding box center [313, 213] width 37 height 19
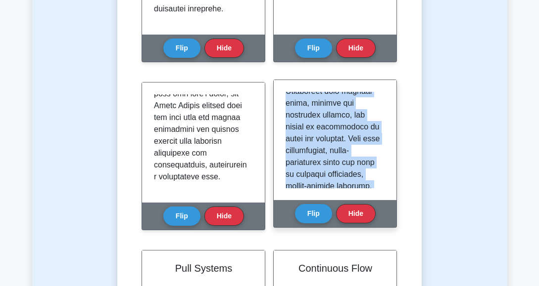
scroll to position [1075, 0]
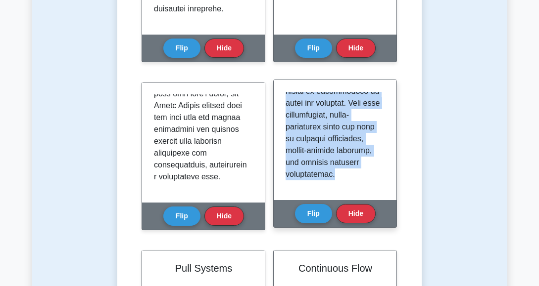
drag, startPoint x: 285, startPoint y: 96, endPoint x: 370, endPoint y: 185, distance: 123.2
click at [370, 185] on div at bounding box center [335, 140] width 123 height 120
copy p "Lorem-ipsumdolor sitam con a elitseddoeiu tempori ut labo Etdol mag Aliq enimad…"
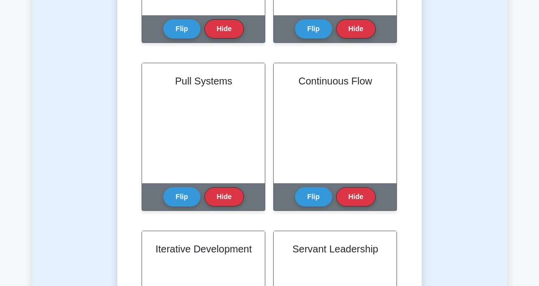
scroll to position [594, 0]
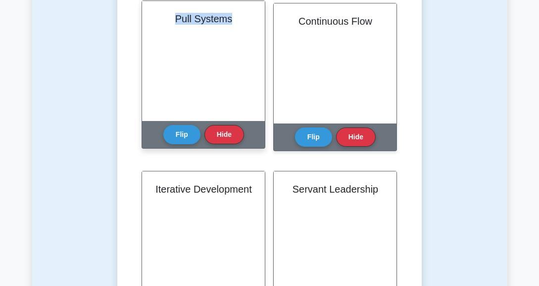
drag, startPoint x: 235, startPoint y: 20, endPoint x: 166, endPoint y: 24, distance: 68.9
click at [166, 24] on h2 "Pull Systems" at bounding box center [203, 19] width 99 height 12
copy h2 "Pull Systems"
click at [173, 132] on button "Flip" at bounding box center [181, 134] width 37 height 19
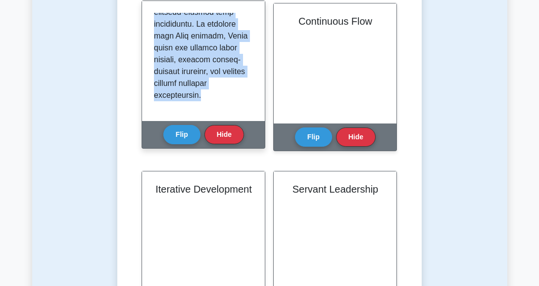
scroll to position [1039, 0]
drag, startPoint x: 153, startPoint y: 16, endPoint x: 228, endPoint y: 112, distance: 120.9
click at [228, 112] on div at bounding box center [203, 61] width 123 height 120
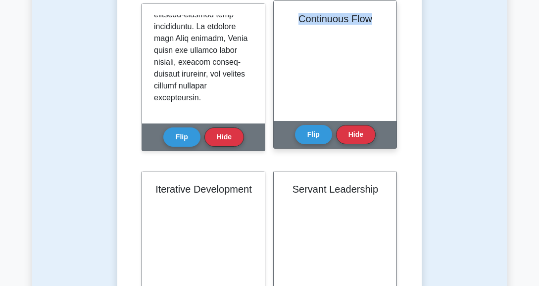
drag, startPoint x: 297, startPoint y: 17, endPoint x: 386, endPoint y: 24, distance: 89.3
click at [386, 24] on div "Continuous Flow" at bounding box center [335, 61] width 123 height 120
click at [311, 132] on button "Flip" at bounding box center [313, 134] width 37 height 19
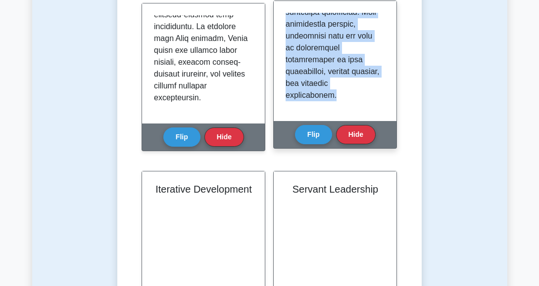
scroll to position [1206, 0]
drag, startPoint x: 284, startPoint y: 16, endPoint x: 353, endPoint y: 116, distance: 121.3
click at [353, 116] on div at bounding box center [335, 61] width 123 height 120
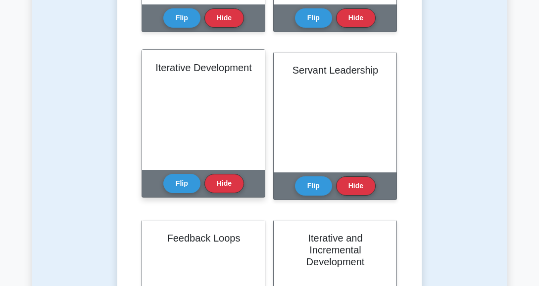
scroll to position [742, 0]
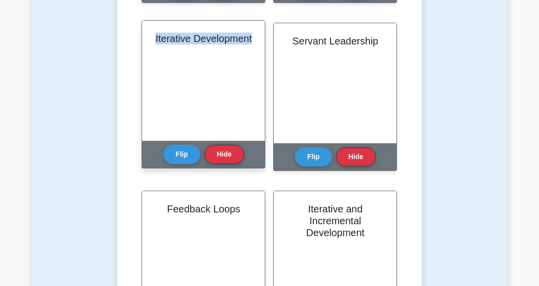
drag, startPoint x: 183, startPoint y: 38, endPoint x: 240, endPoint y: 62, distance: 62.6
click at [240, 62] on div "Iterative Development" at bounding box center [203, 81] width 123 height 120
click at [181, 152] on button "Flip" at bounding box center [181, 153] width 37 height 19
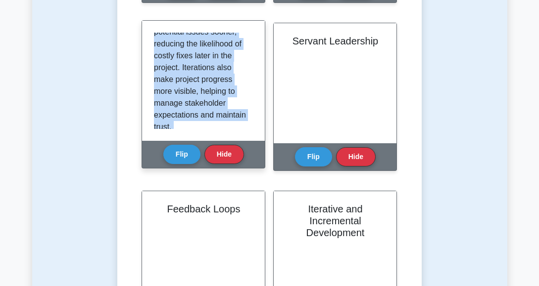
scroll to position [1036, 0]
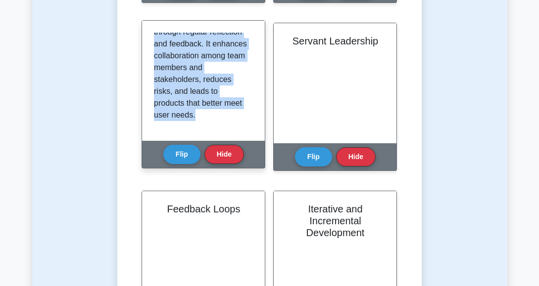
drag, startPoint x: 154, startPoint y: 36, endPoint x: 236, endPoint y: 138, distance: 131.2
click at [236, 138] on div "Iterative Development is a fundamental concept in Agile methodologies, where pr…" at bounding box center [203, 81] width 123 height 120
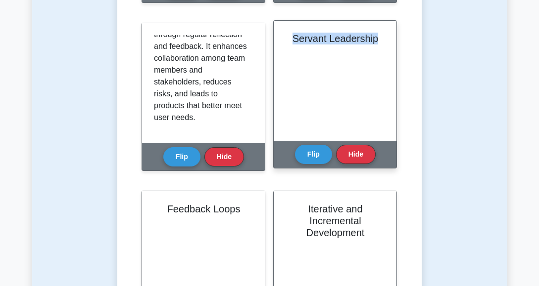
drag, startPoint x: 292, startPoint y: 40, endPoint x: 378, endPoint y: 42, distance: 86.1
click at [378, 42] on h2 "Servant Leadership" at bounding box center [334, 39] width 99 height 12
click at [312, 155] on button "Flip" at bounding box center [313, 153] width 37 height 19
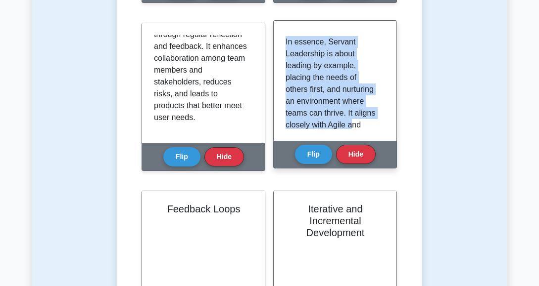
scroll to position [1079, 0]
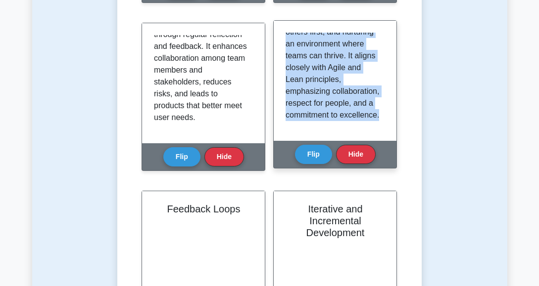
drag, startPoint x: 285, startPoint y: 37, endPoint x: 365, endPoint y: 128, distance: 120.6
click at [362, 128] on div "Servant Leadership is a leadership philosophy integral to Agile and Lean teams,…" at bounding box center [334, 81] width 99 height 96
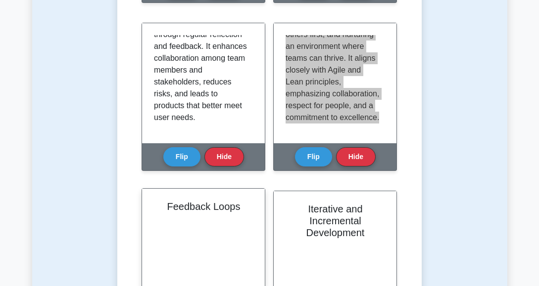
scroll to position [891, 0]
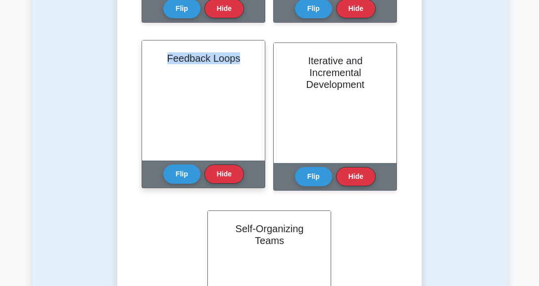
drag, startPoint x: 164, startPoint y: 58, endPoint x: 250, endPoint y: 68, distance: 86.7
click at [250, 68] on div "Feedback Loops" at bounding box center [203, 101] width 123 height 120
click at [183, 166] on button "Flip" at bounding box center [181, 173] width 37 height 19
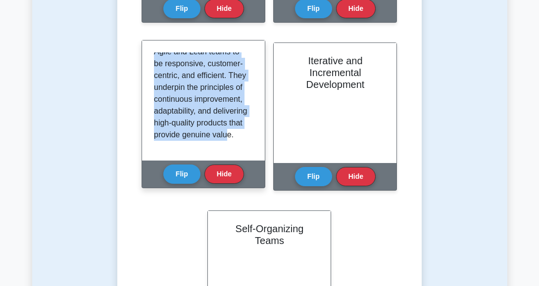
scroll to position [1170, 0]
drag, startPoint x: 151, startPoint y: 56, endPoint x: 213, endPoint y: 142, distance: 105.7
click at [213, 142] on div "Feedback Loops are a critical concept in Agile and Lean methodologies, emphasiz…" at bounding box center [203, 101] width 123 height 120
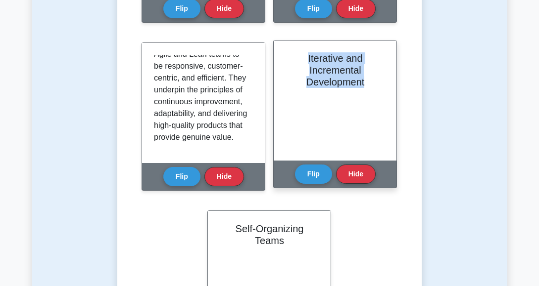
drag, startPoint x: 307, startPoint y: 55, endPoint x: 374, endPoint y: 97, distance: 78.9
click at [374, 97] on div "Iterative and Incremental Development" at bounding box center [335, 101] width 123 height 120
click at [316, 171] on button "Flip" at bounding box center [313, 173] width 37 height 19
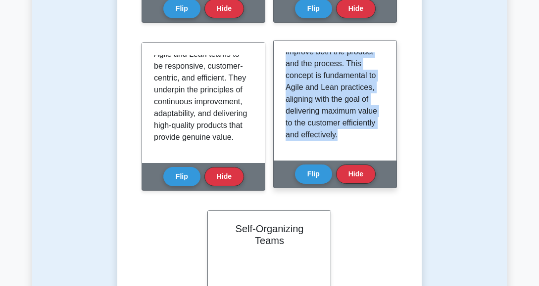
scroll to position [814, 0]
drag, startPoint x: 285, startPoint y: 58, endPoint x: 372, endPoint y: 143, distance: 121.4
click at [372, 143] on div "Iterative and Incremental Development is a core principle of Agile methodologie…" at bounding box center [335, 101] width 123 height 120
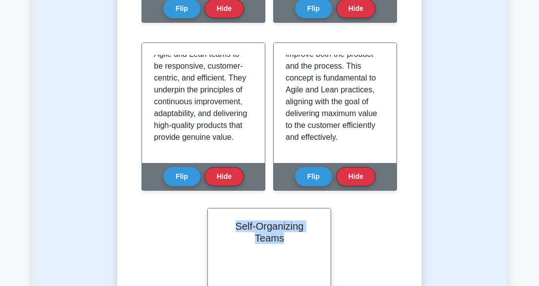
drag, startPoint x: 234, startPoint y: 226, endPoint x: 294, endPoint y: 242, distance: 62.5
click at [294, 242] on h2 "Self-Organizing Teams" at bounding box center [269, 233] width 99 height 24
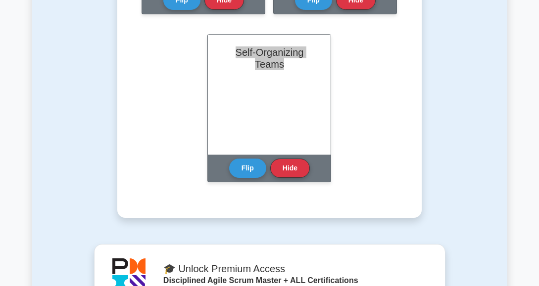
scroll to position [1088, 0]
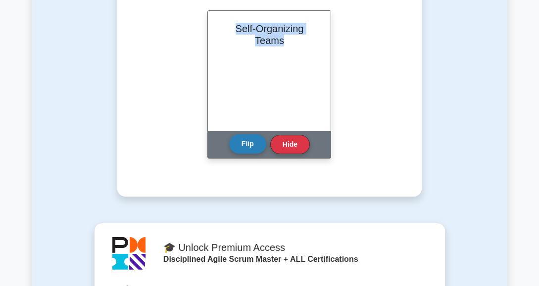
click at [245, 143] on button "Flip" at bounding box center [247, 144] width 37 height 19
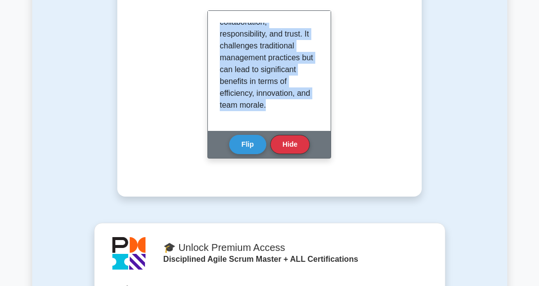
scroll to position [846, 0]
drag, startPoint x: 219, startPoint y: 27, endPoint x: 317, endPoint y: 106, distance: 126.6
click at [317, 106] on div "Self-Organizing Teams are a foundational element of Agile methodologies. They a…" at bounding box center [269, 71] width 123 height 120
